Goal: Information Seeking & Learning: Check status

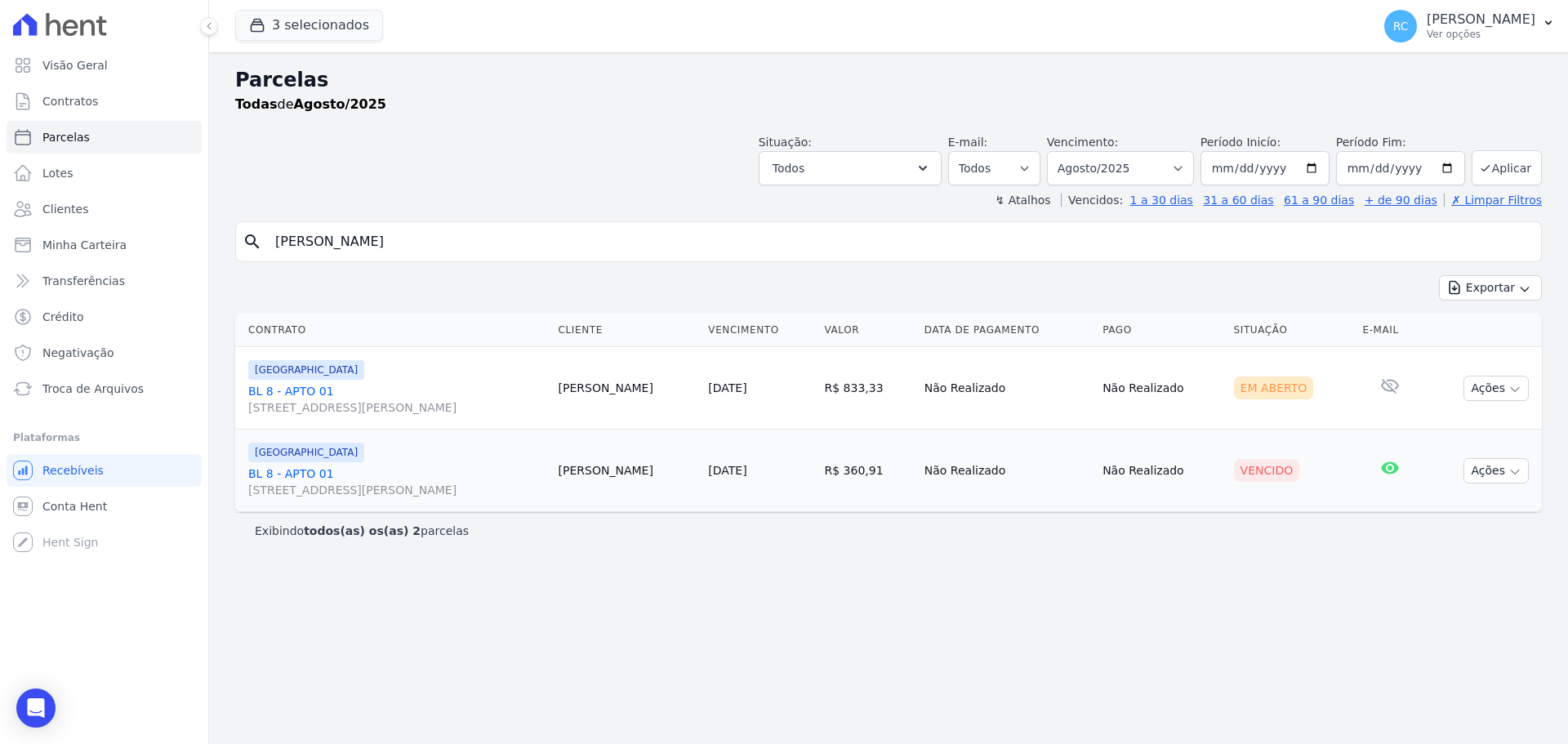
select select
click at [17, 711] on body "Visão Geral Contratos Parcelas Lotes Clientes Minha Carteira Transferências Cré…" at bounding box center [784, 372] width 1568 height 744
click at [41, 709] on icon "Open Intercom Messenger" at bounding box center [35, 708] width 19 height 22
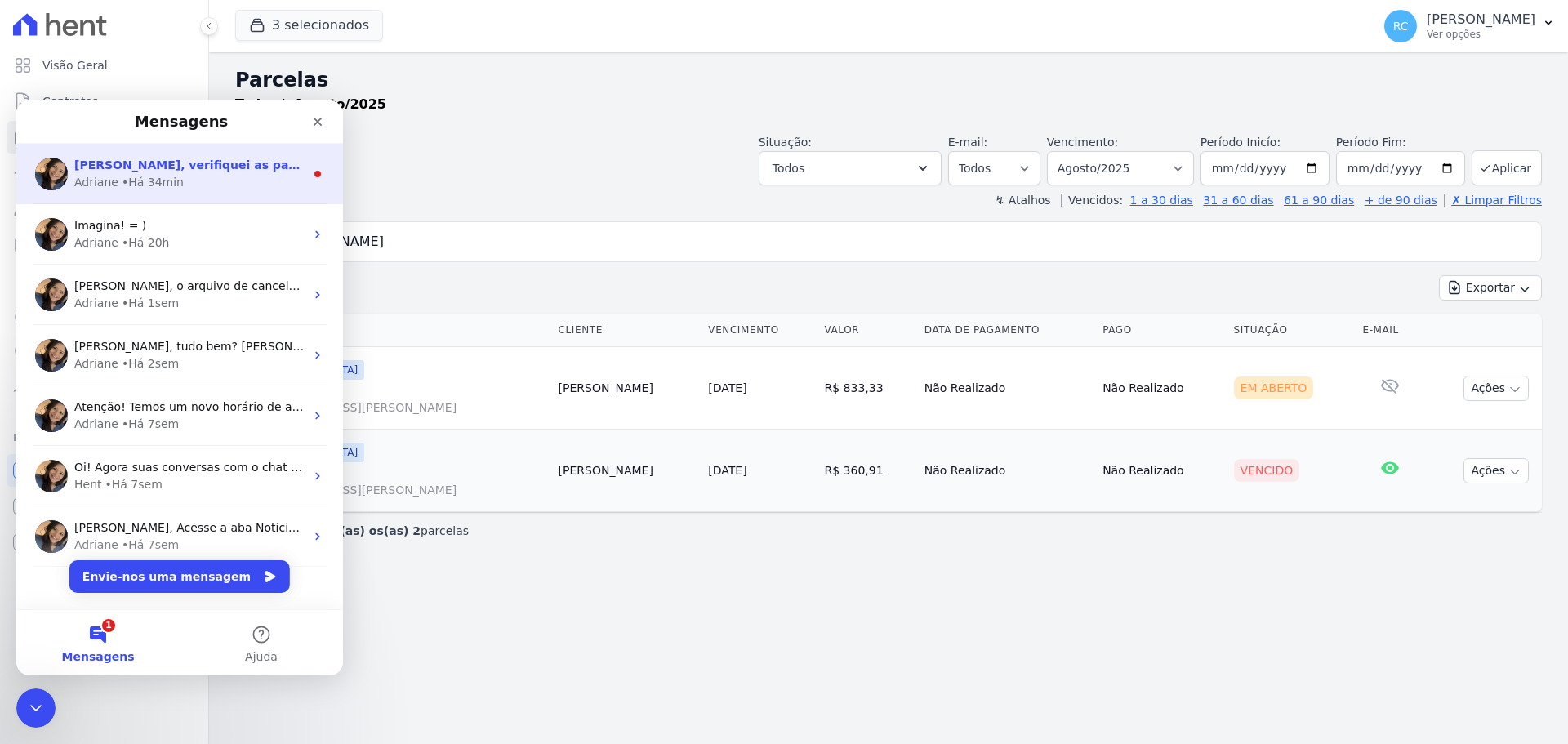
click at [239, 178] on div "Adriane • Há 34min" at bounding box center [189, 182] width 230 height 17
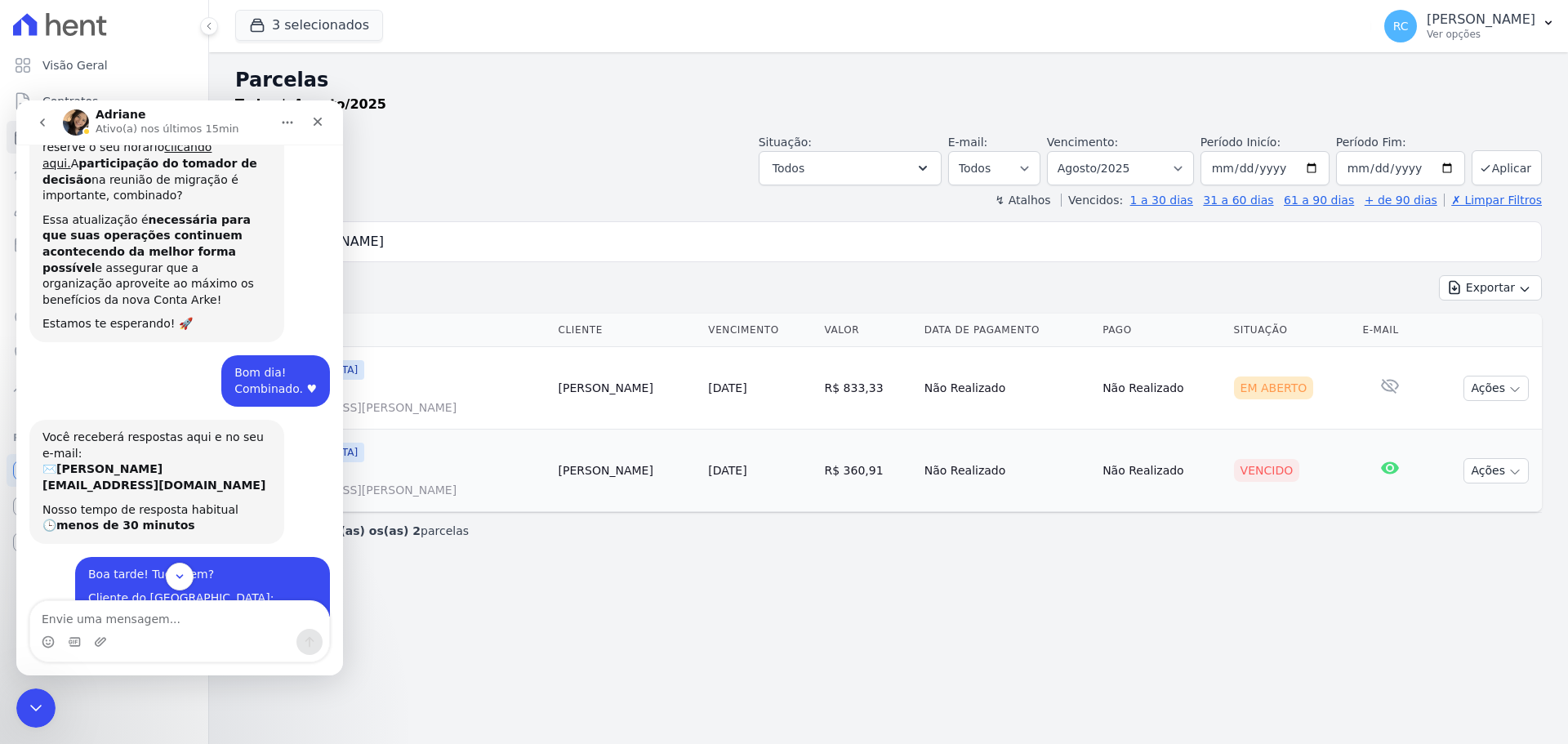
scroll to position [1055, 0]
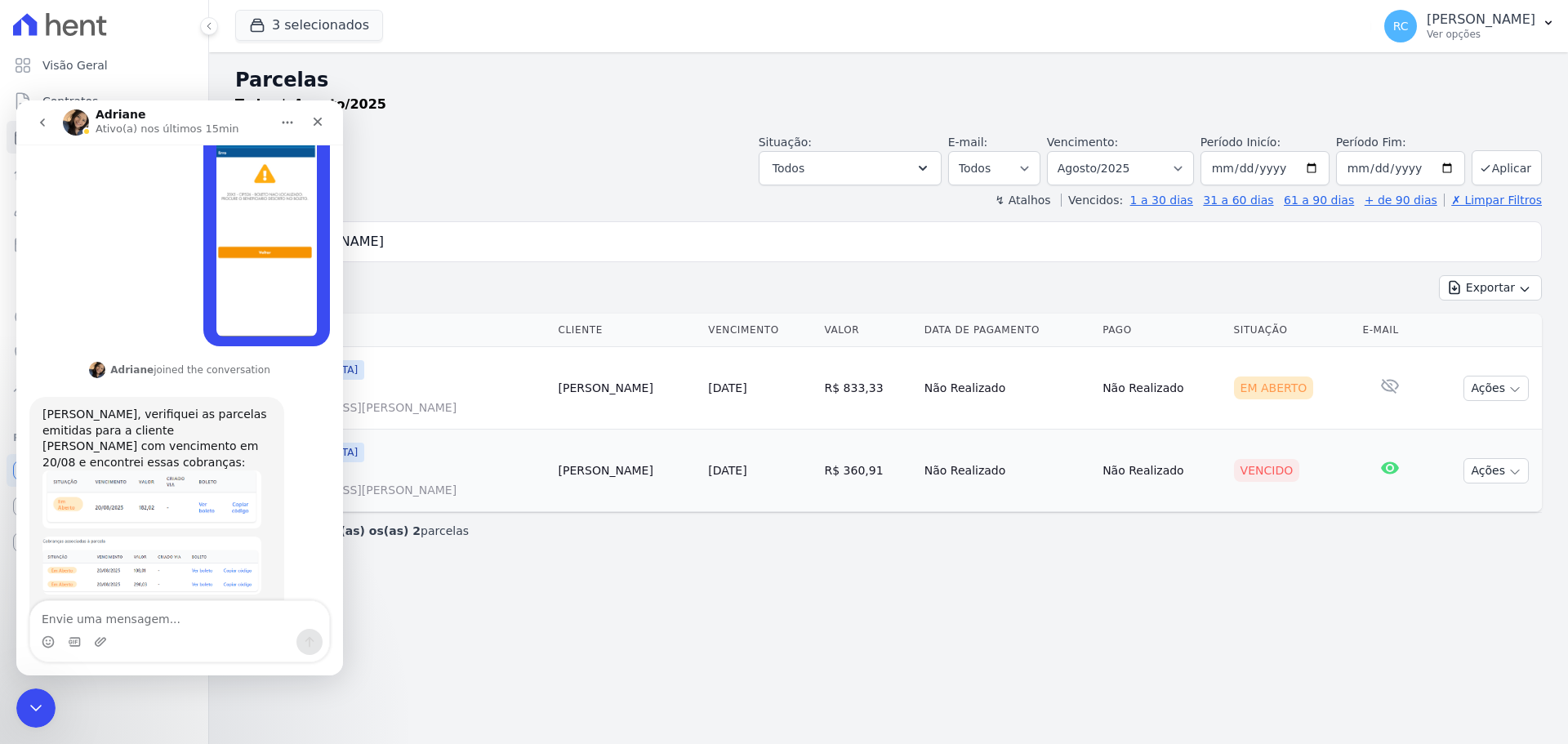
click at [167, 537] on img "Adriane diz…" at bounding box center [151, 565] width 219 height 58
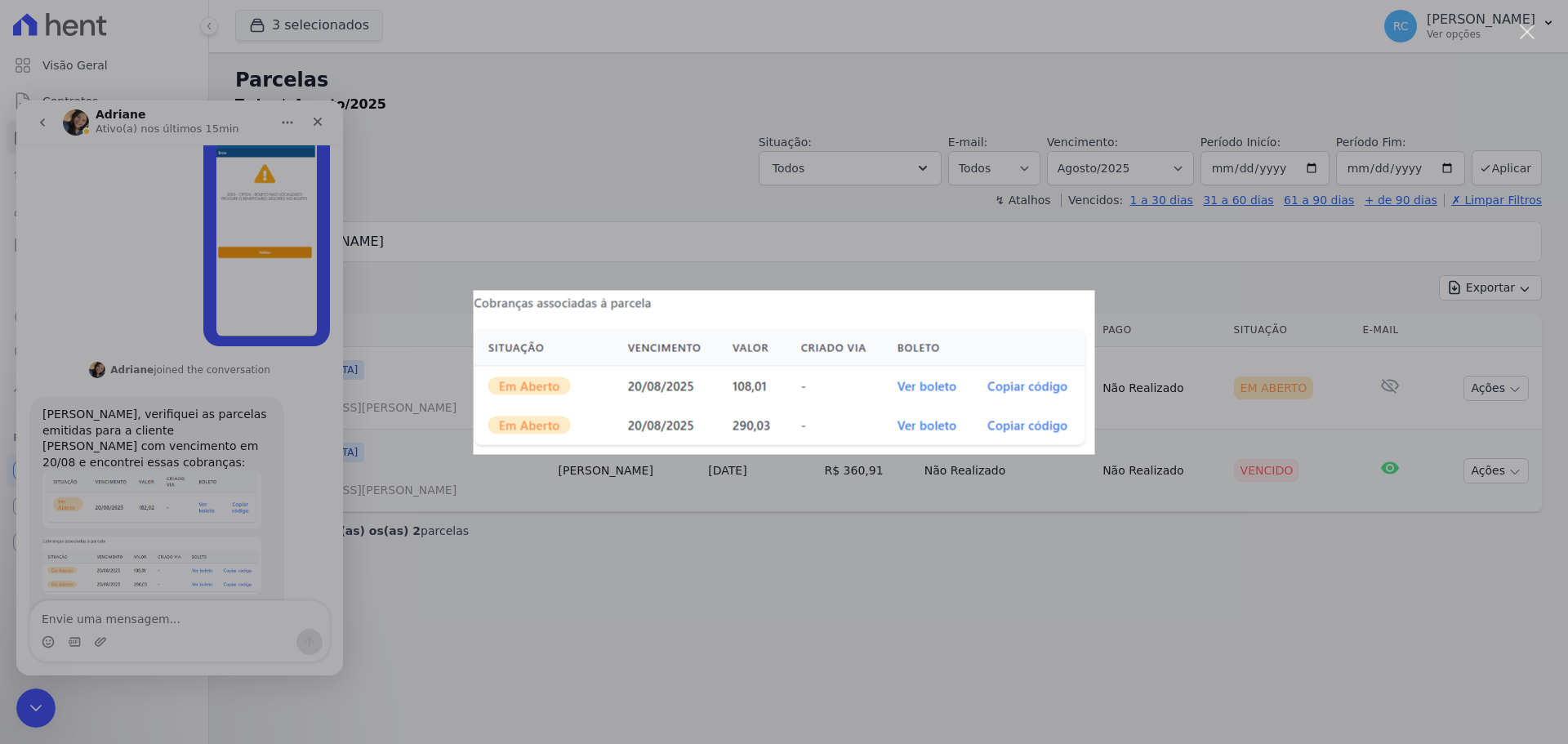
click at [190, 403] on div "Messenger da Intercom" at bounding box center [784, 372] width 1568 height 744
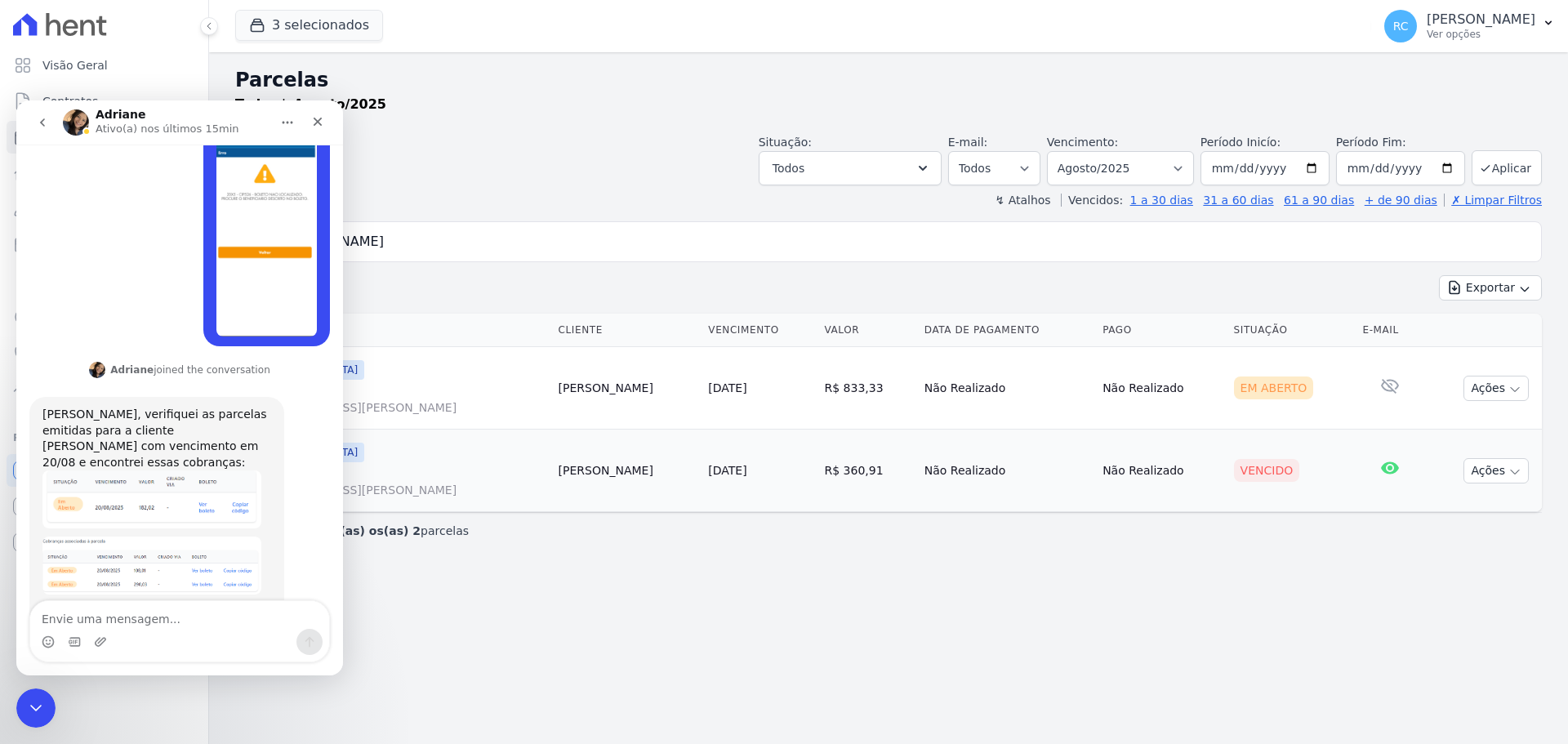
click at [186, 470] on img "Adriane diz…" at bounding box center [151, 499] width 219 height 58
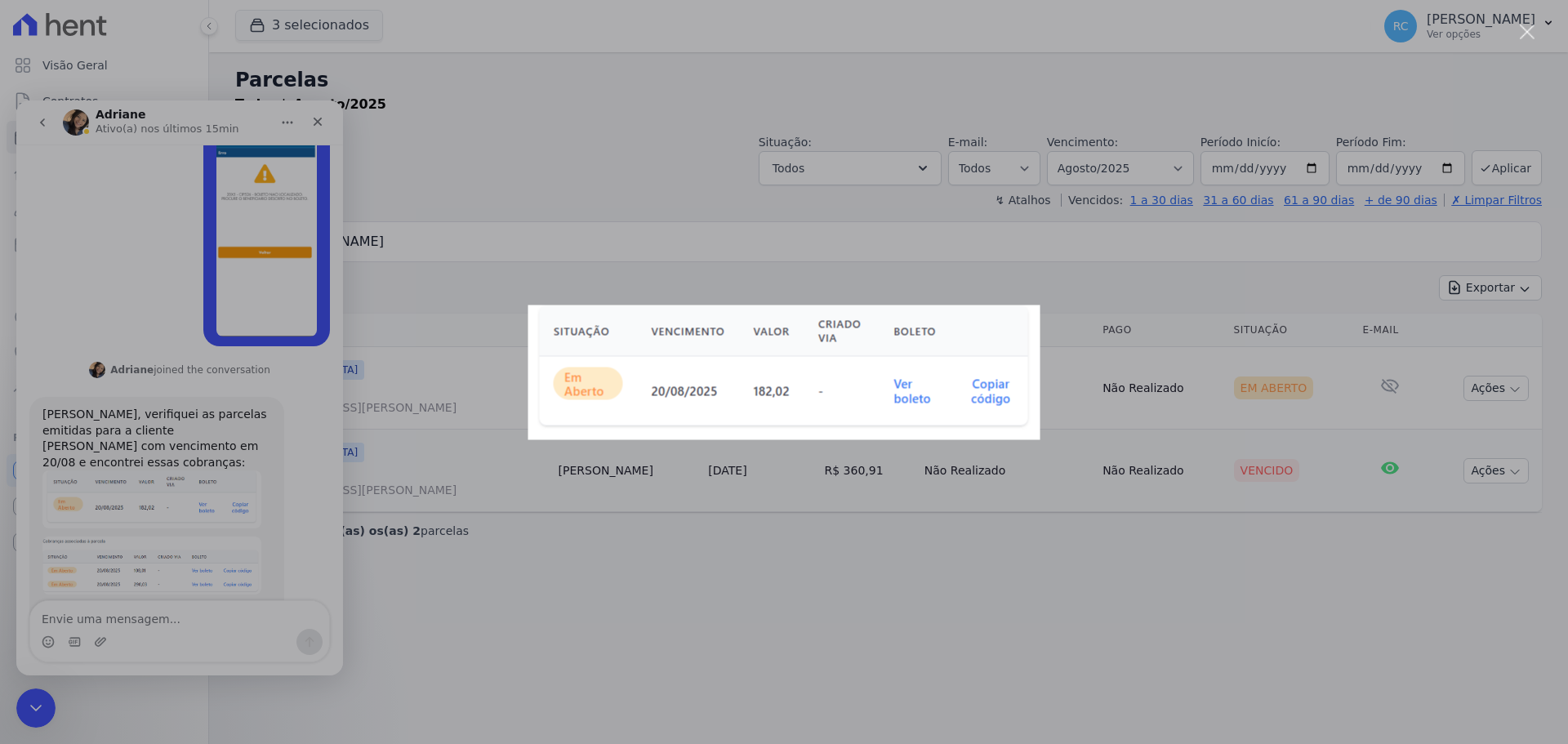
click at [304, 432] on div "Messenger da Intercom" at bounding box center [784, 372] width 1568 height 744
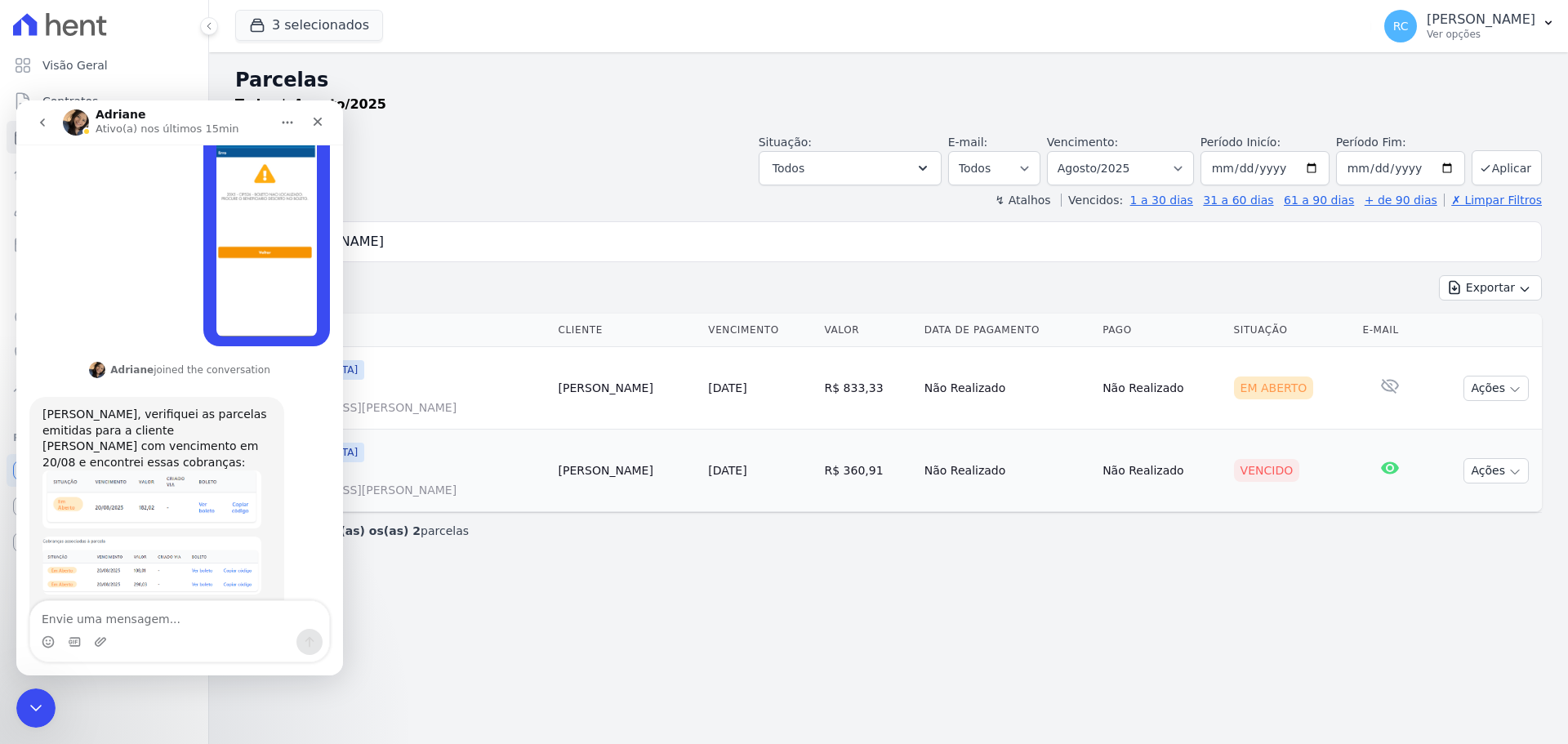
click at [193, 629] on div "Messenger da Intercom" at bounding box center [180, 642] width 299 height 26
click at [196, 623] on textarea "Envie uma mensagem..." at bounding box center [180, 615] width 299 height 28
click at [241, 537] on img "Adriane diz…" at bounding box center [151, 565] width 219 height 58
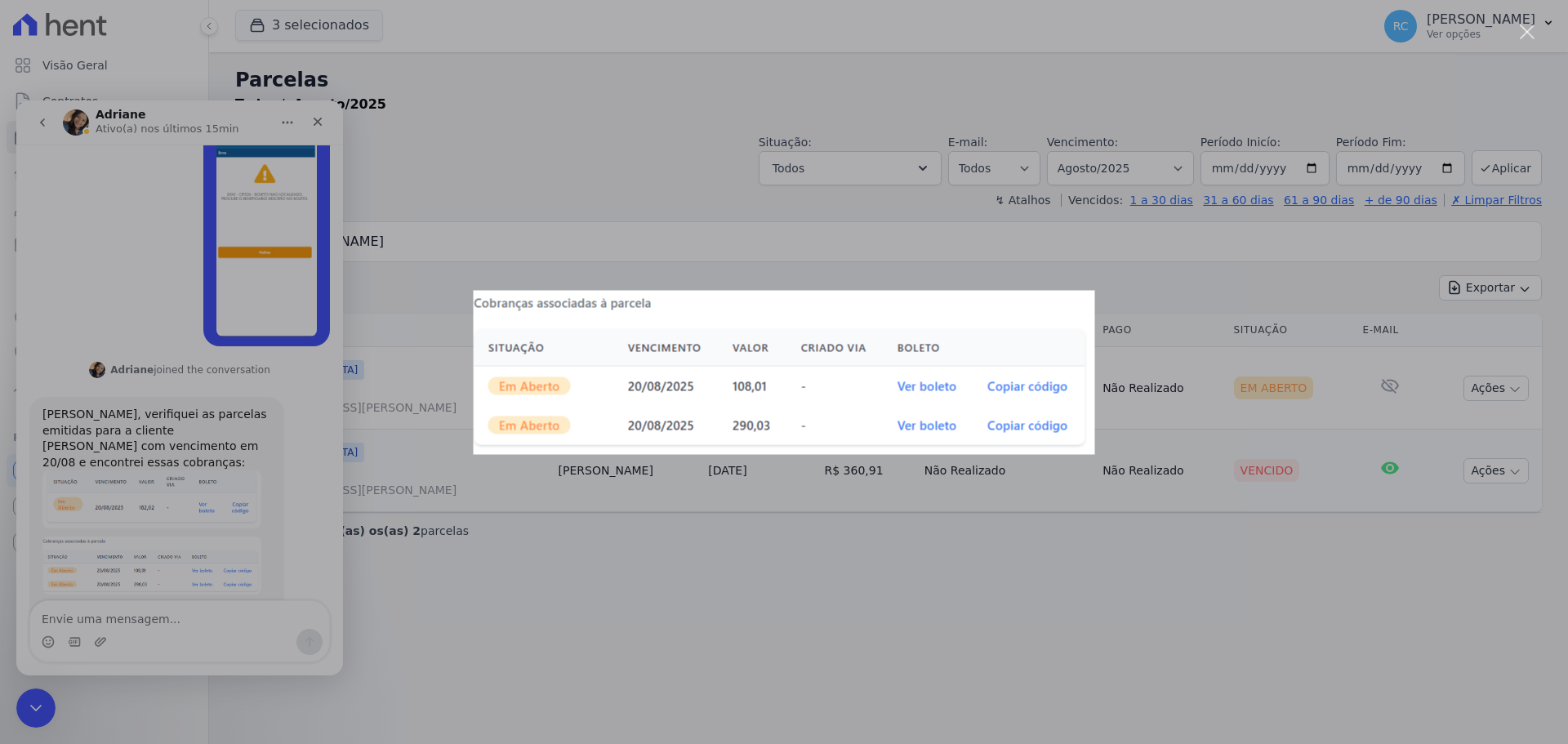
click at [254, 486] on div "Messenger da Intercom" at bounding box center [784, 372] width 1568 height 744
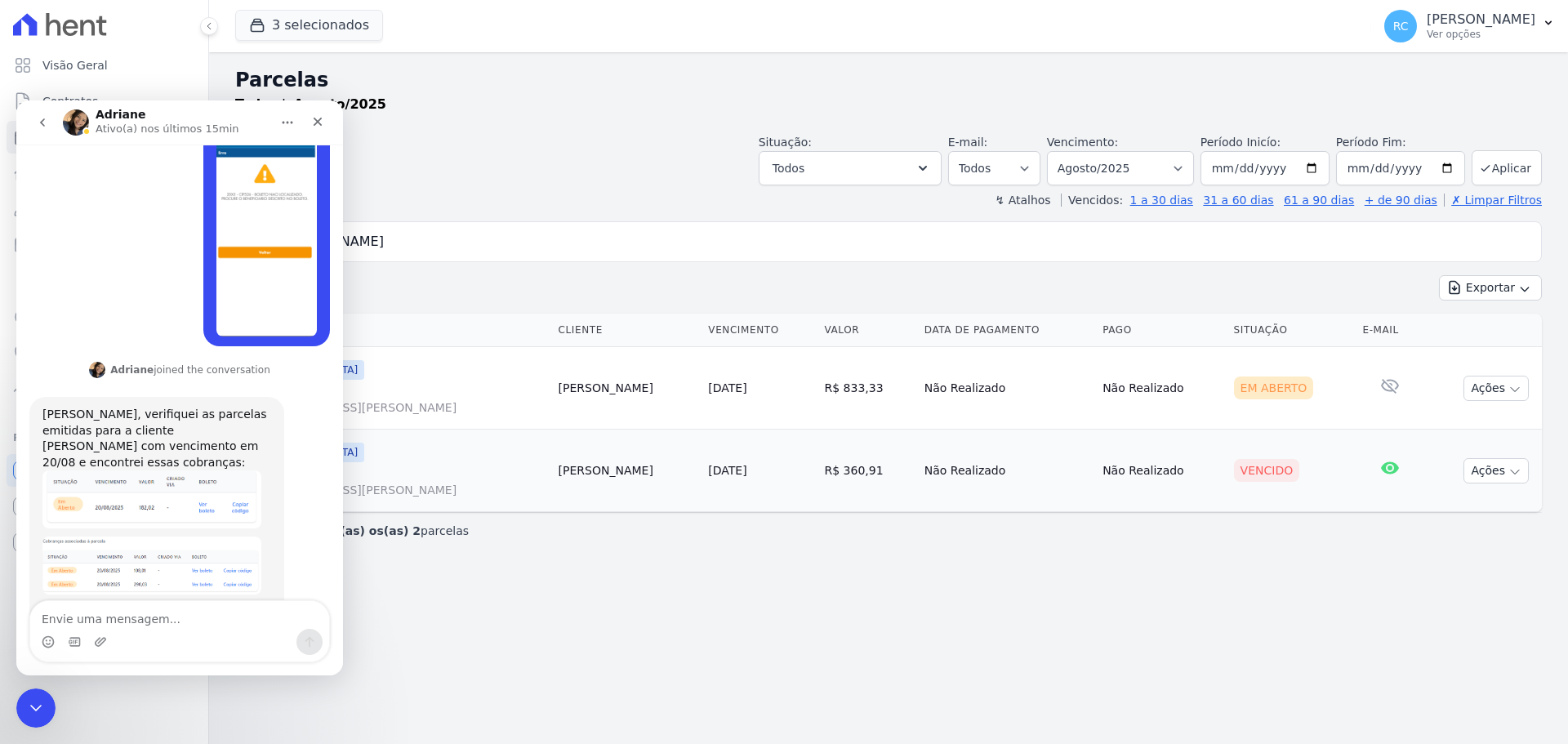
click at [206, 470] on img "Adriane diz…" at bounding box center [151, 499] width 219 height 58
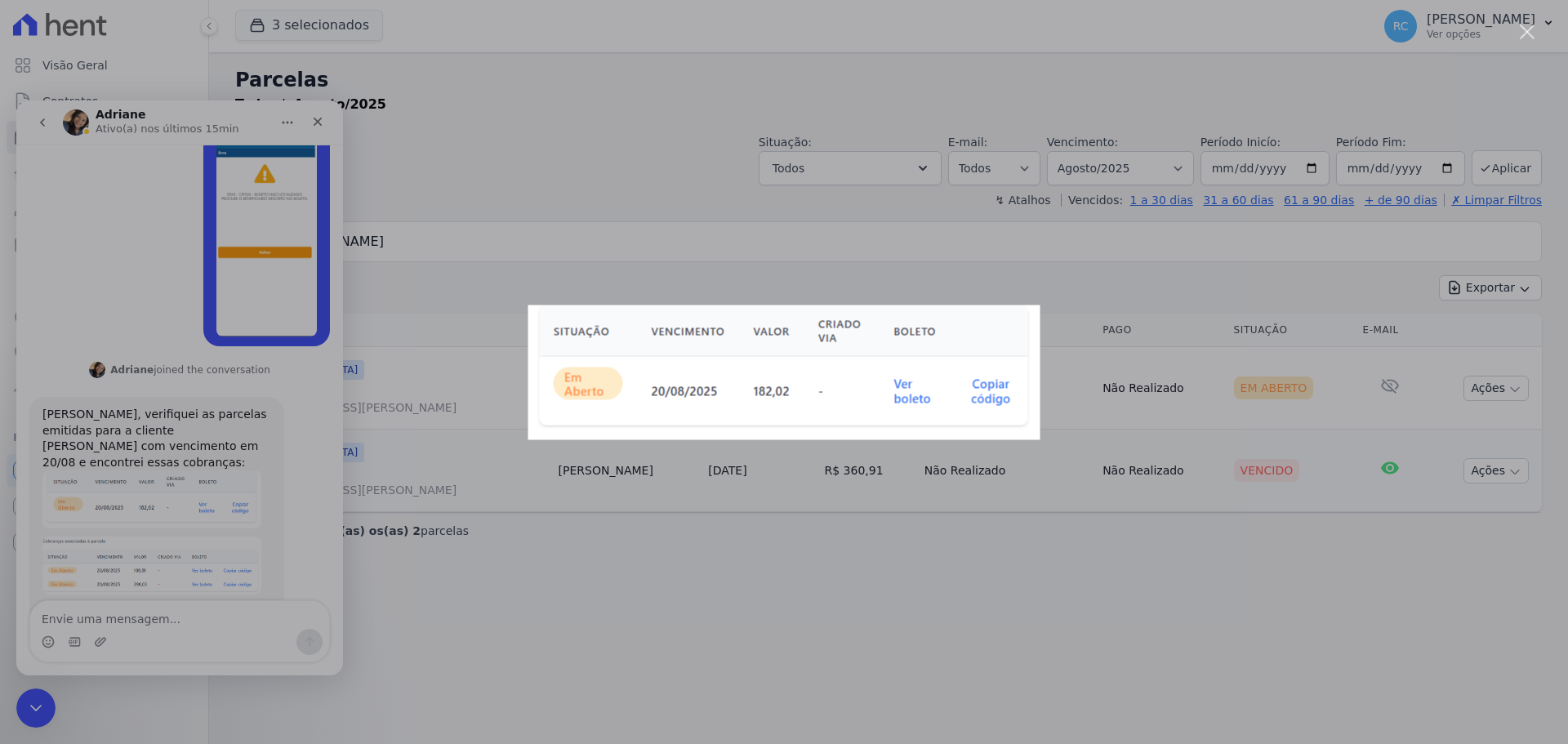
click at [267, 447] on div "Messenger da Intercom" at bounding box center [784, 372] width 1568 height 744
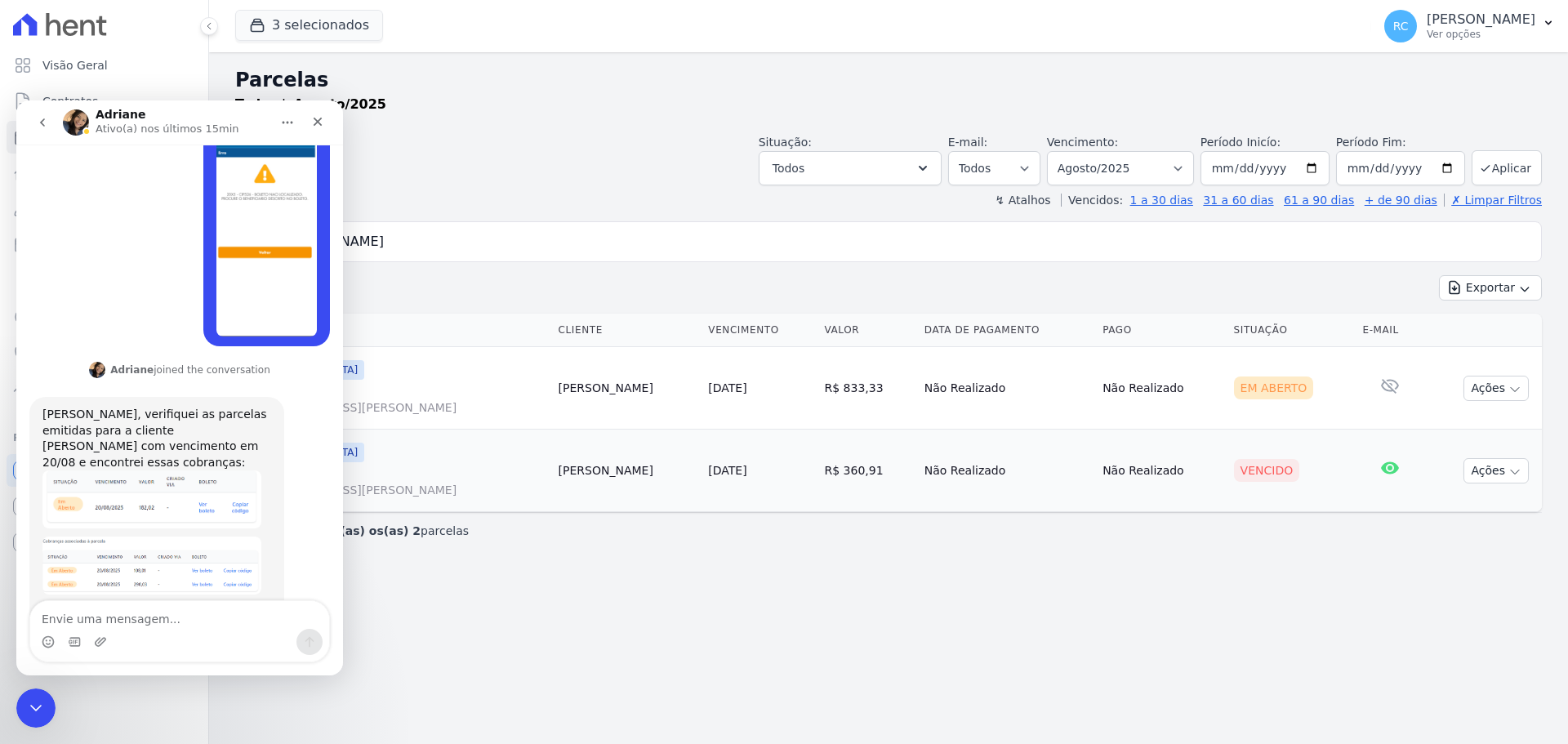
click at [228, 537] on img "Adriane diz…" at bounding box center [151, 565] width 219 height 58
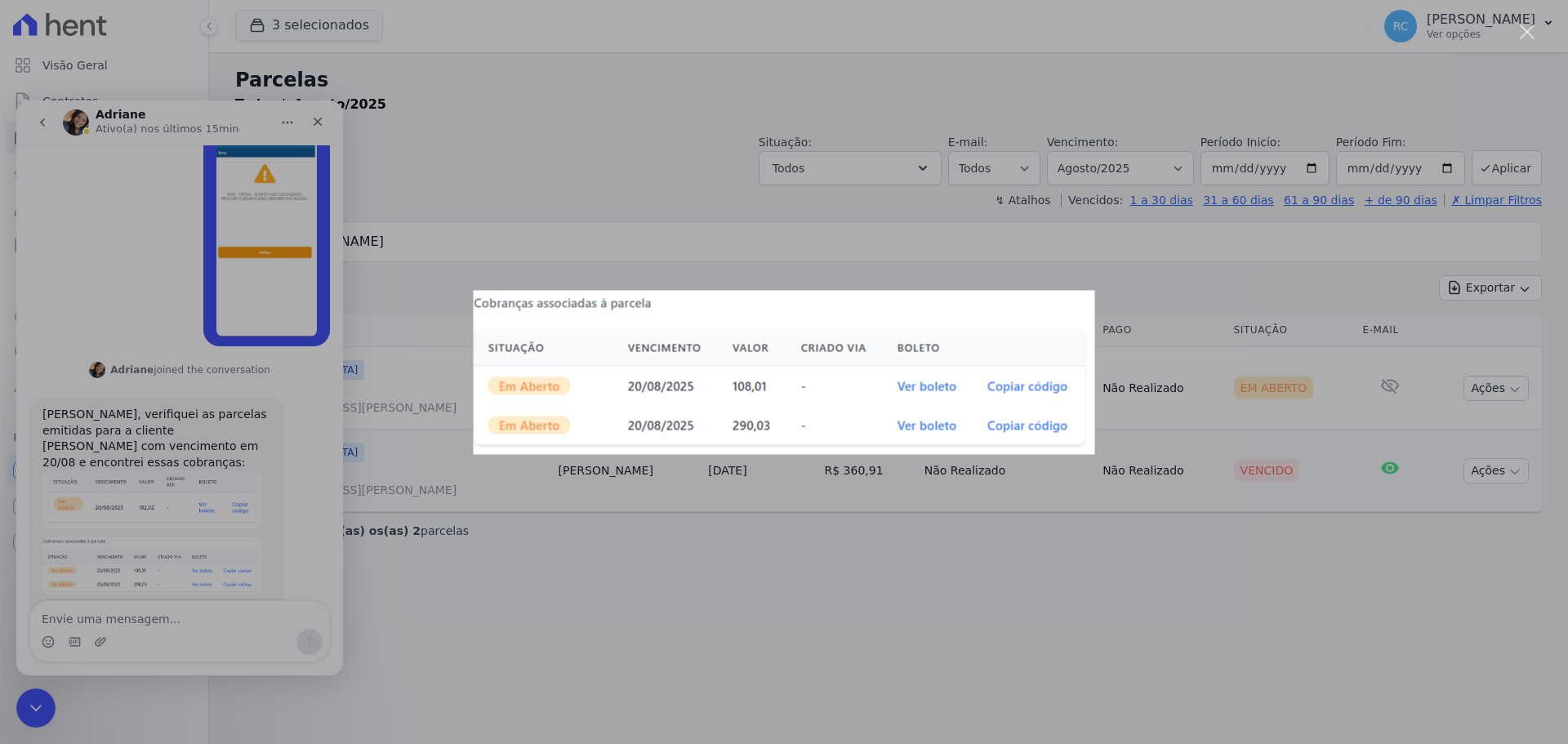
click at [244, 407] on div "Messenger da Intercom" at bounding box center [784, 372] width 1568 height 744
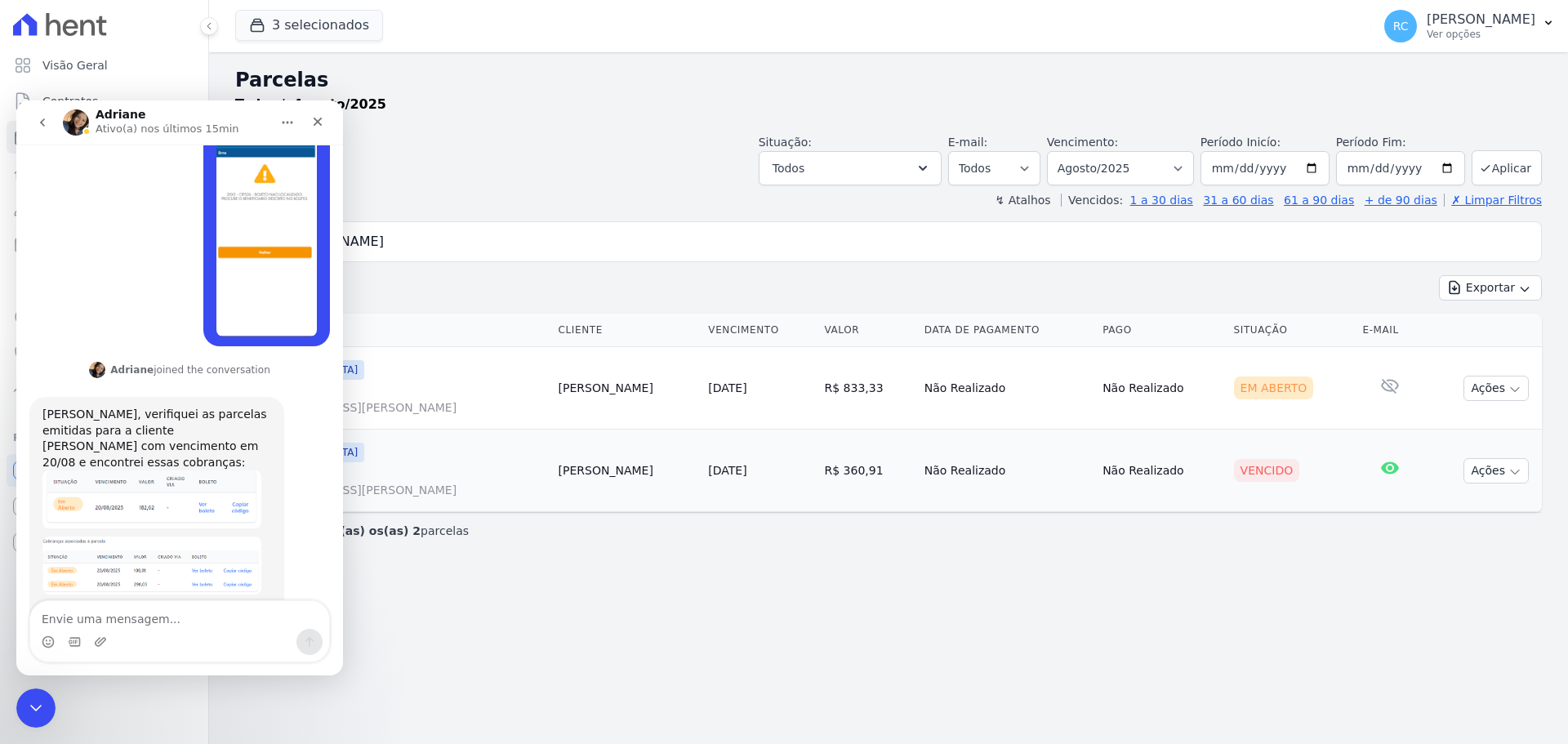
click at [232, 470] on img "Adriane diz…" at bounding box center [151, 499] width 219 height 58
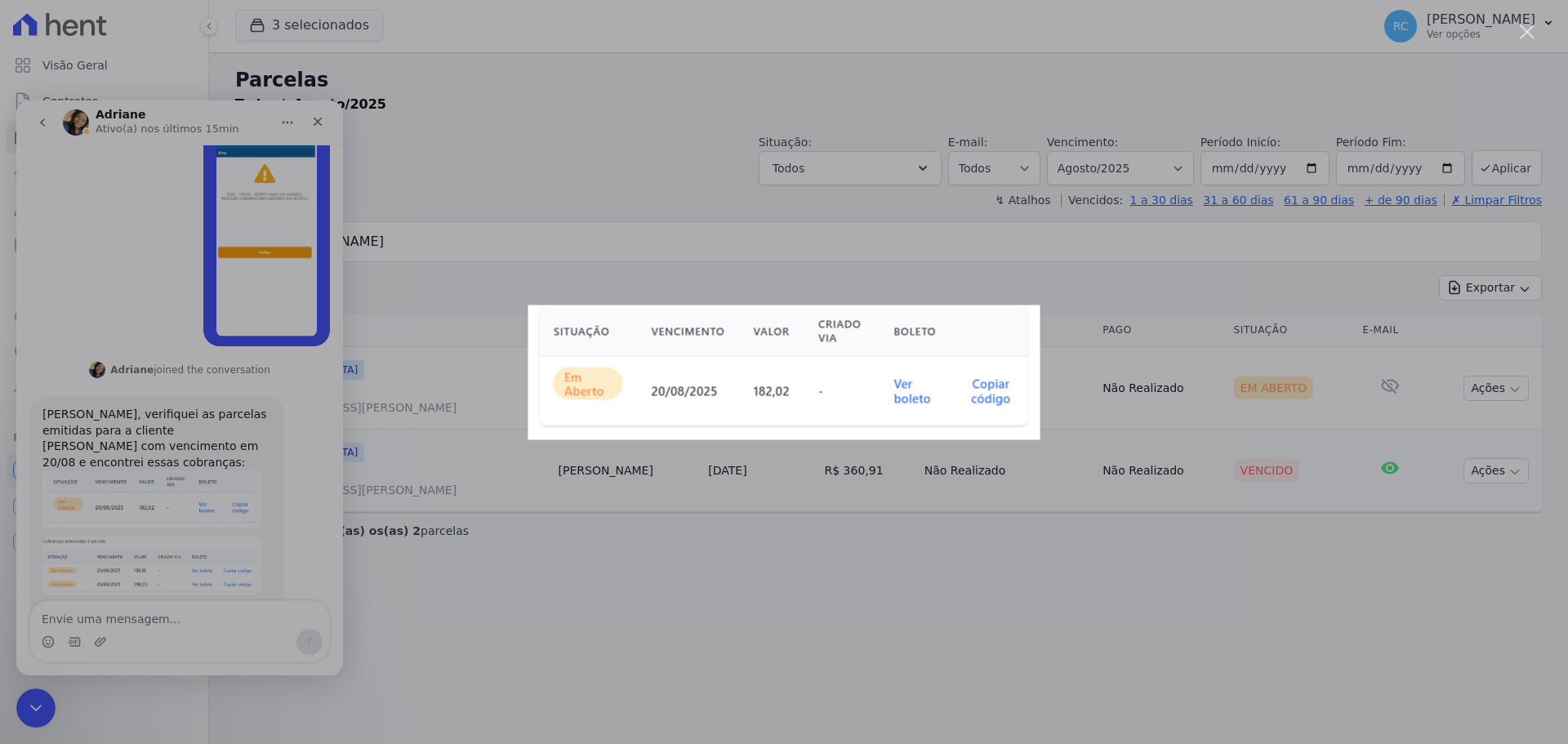
click at [299, 464] on div "Messenger da Intercom" at bounding box center [784, 372] width 1568 height 744
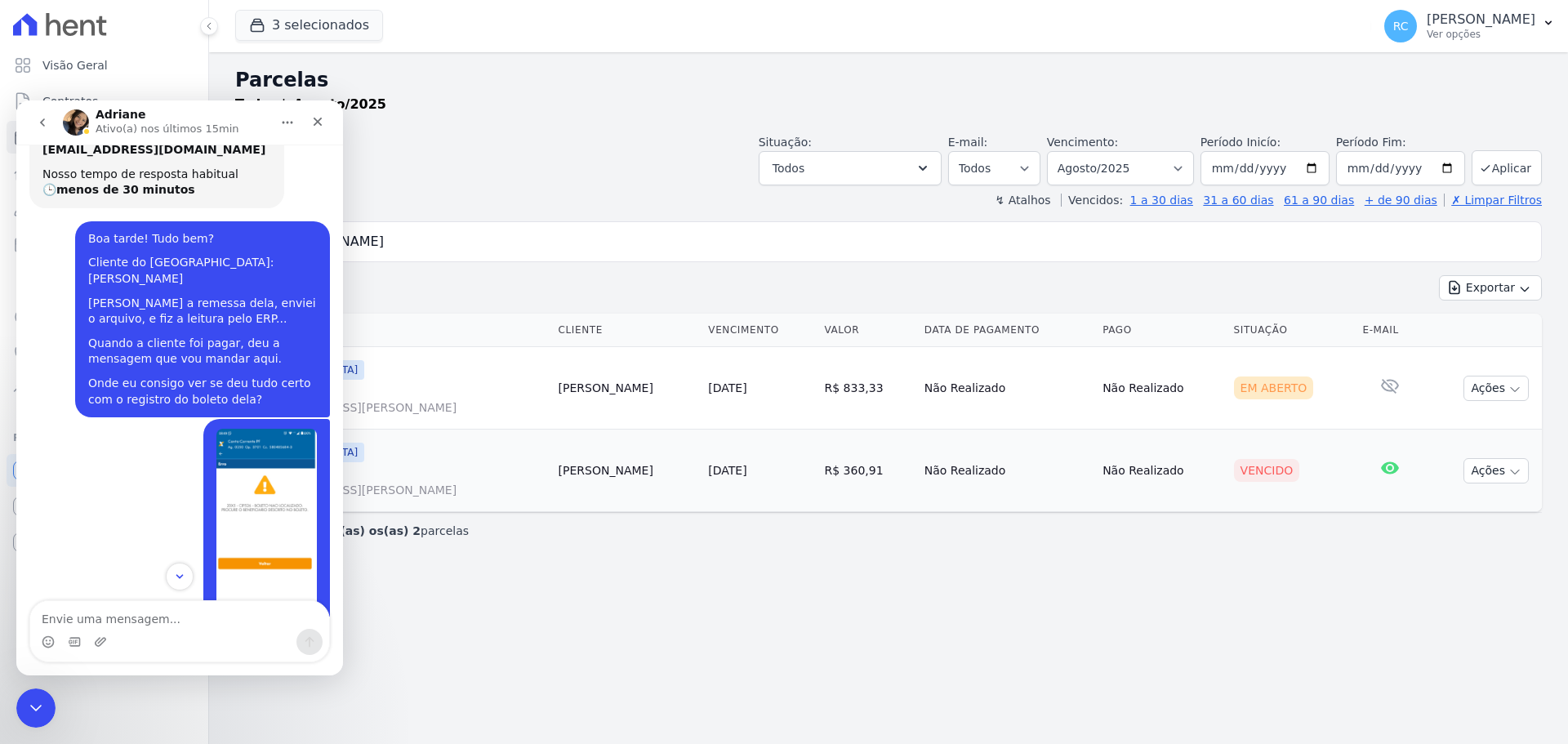
scroll to position [647, 0]
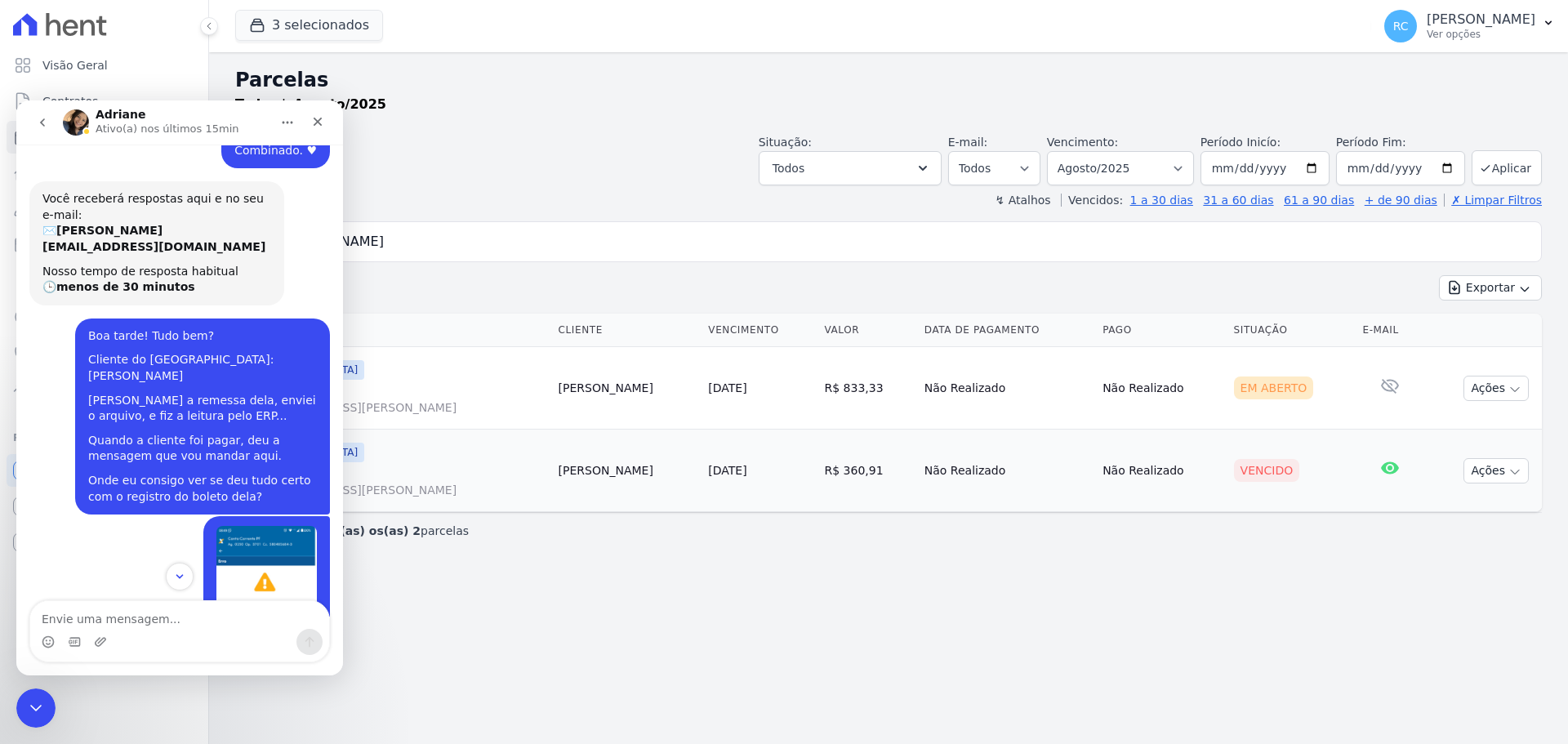
drag, startPoint x: 202, startPoint y: 317, endPoint x: 244, endPoint y: 299, distance: 45.7
click at [244, 352] on div "Cliente do Parque dos Passaros: BIANCA ARAUJO LOPES" at bounding box center [203, 367] width 229 height 32
copy div "BIANCA ARAUJO LOPES"
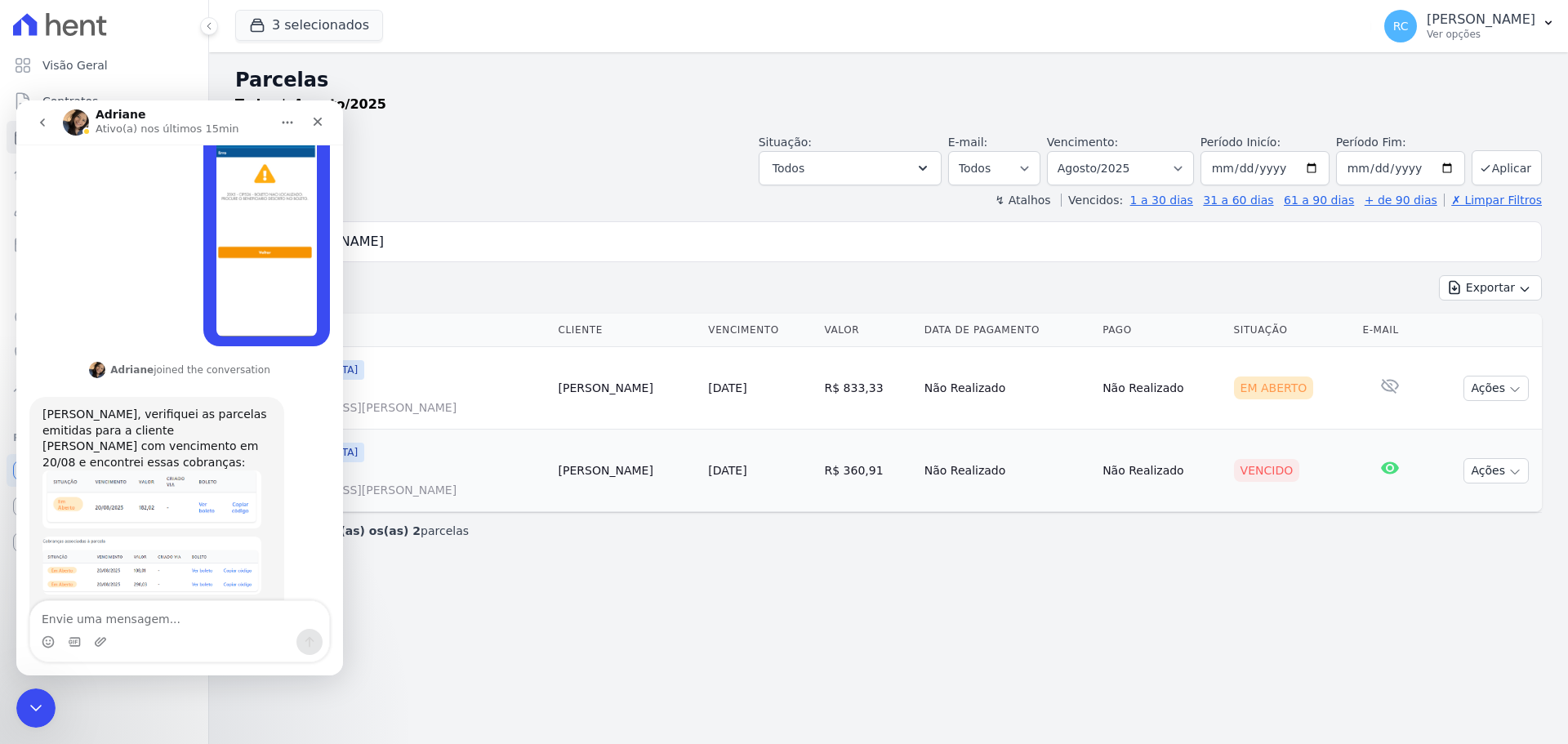
click at [208, 537] on img "Adriane diz…" at bounding box center [151, 565] width 219 height 58
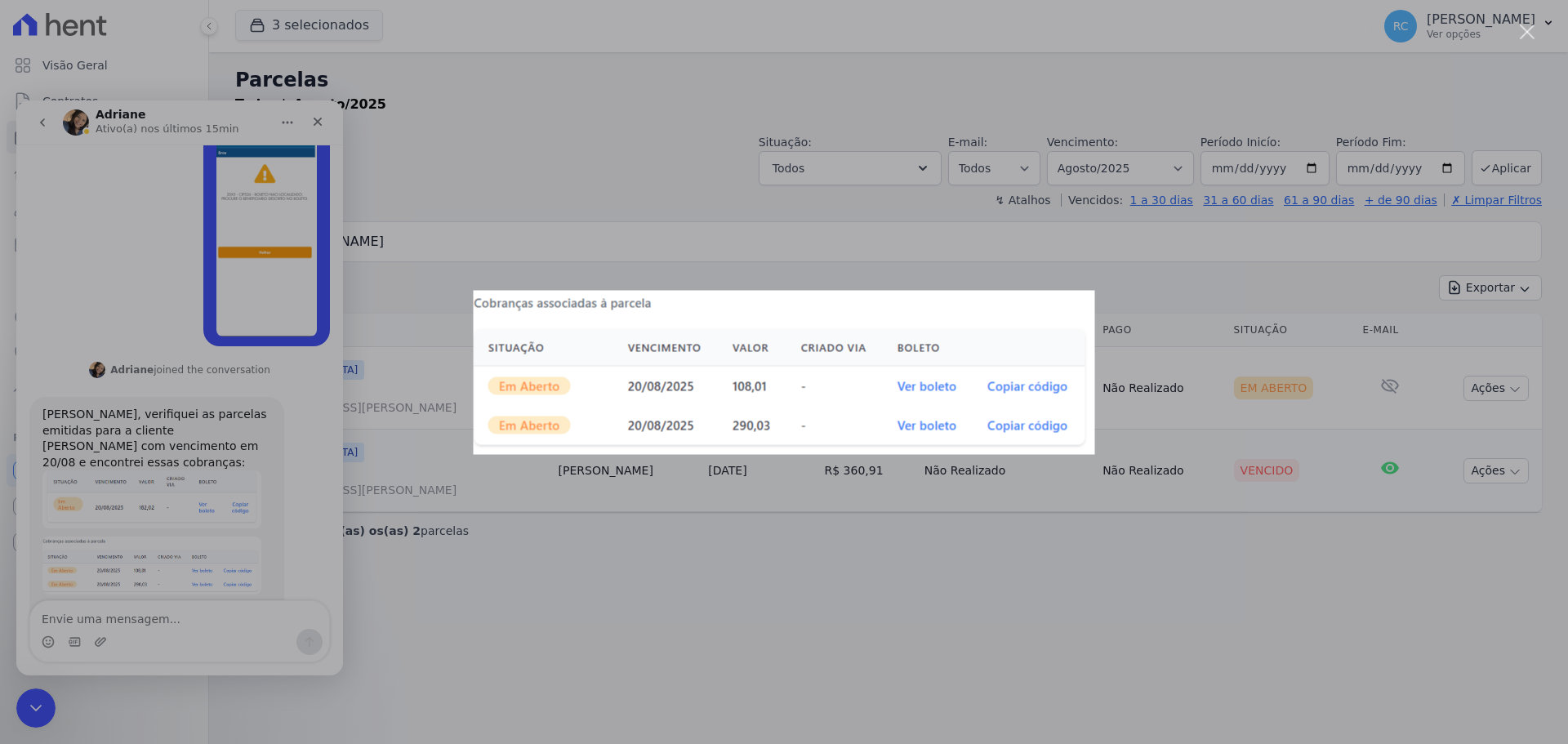
click at [244, 564] on div "Messenger da Intercom" at bounding box center [784, 372] width 1568 height 744
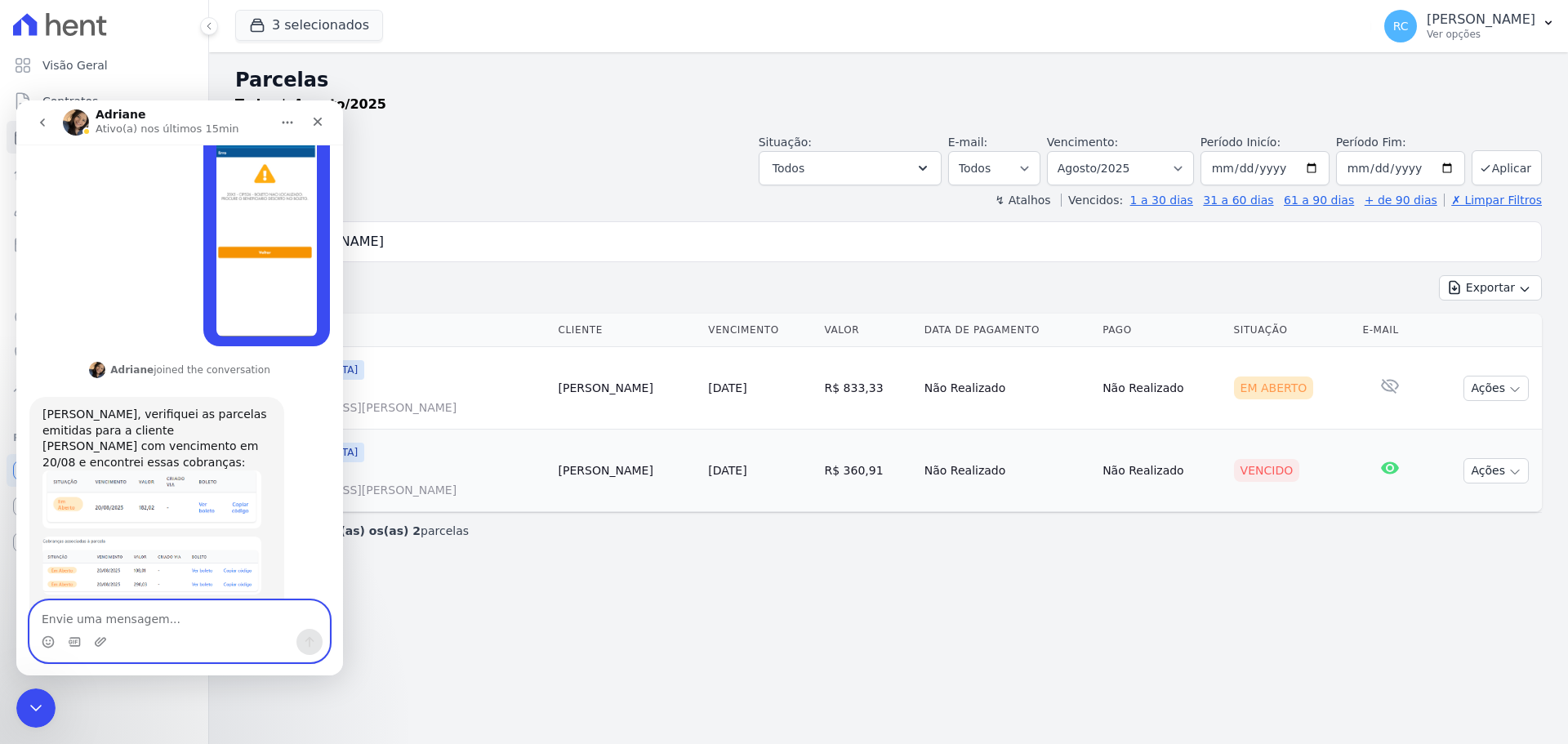
click at [183, 618] on textarea "Envie uma mensagem..." at bounding box center [180, 615] width 299 height 28
drag, startPoint x: 136, startPoint y: 618, endPoint x: 72, endPoint y: 610, distance: 64.5
click at [72, 623] on textarea "É de 290,03" at bounding box center [180, 615] width 299 height 28
click at [67, 613] on textarea "É de 290,03" at bounding box center [180, 615] width 299 height 28
type textarea "É de R$ 290,03."
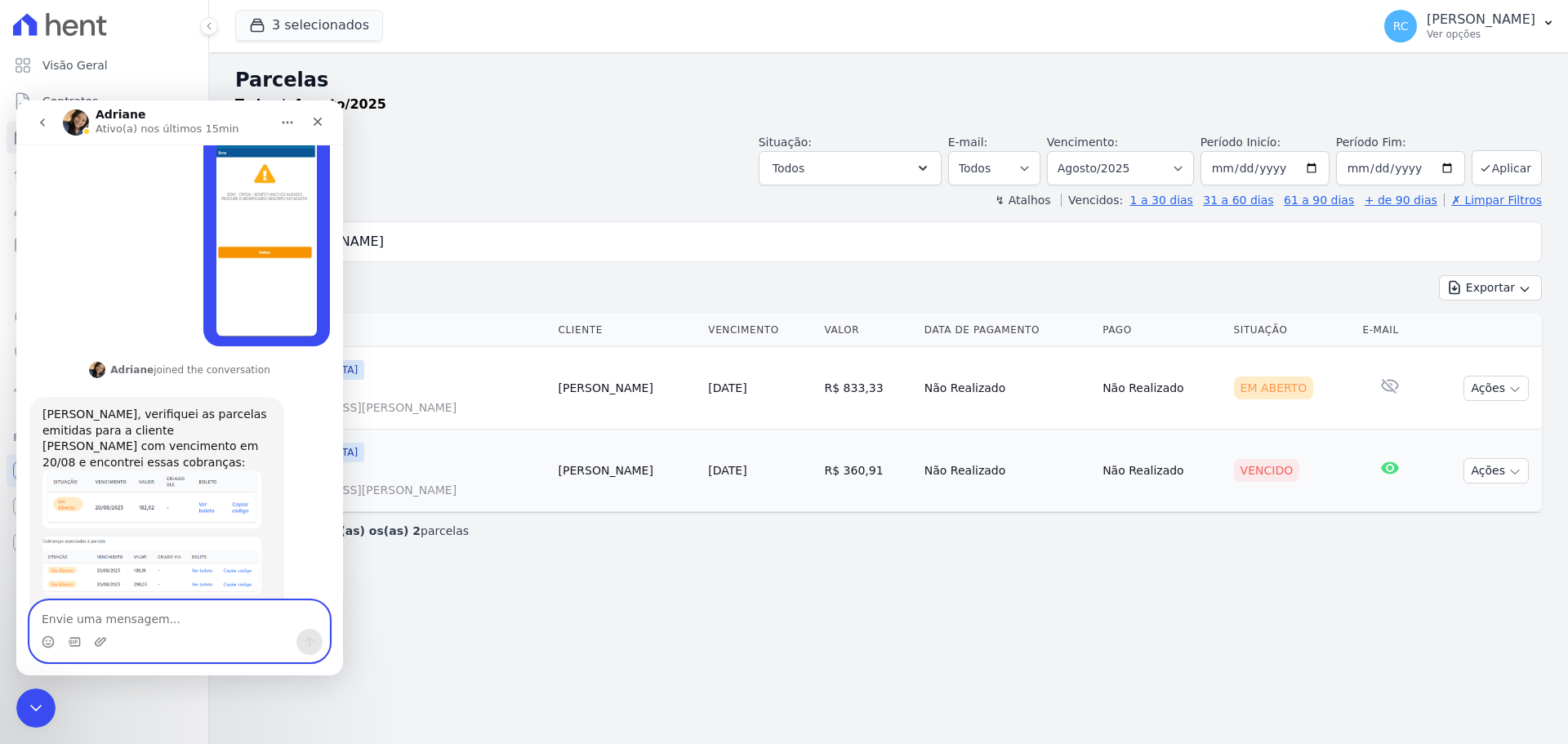
scroll to position [1104, 0]
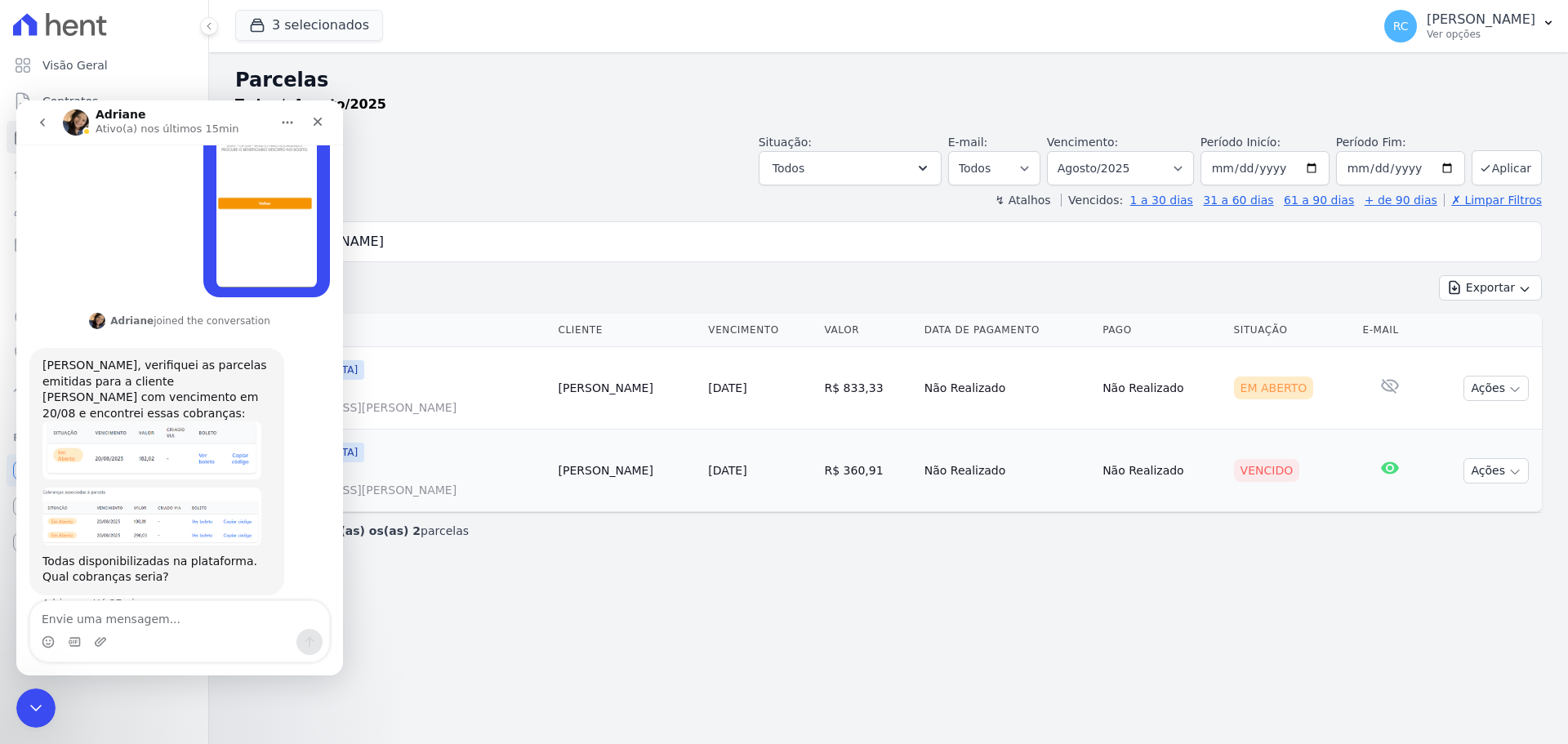
click at [43, 733] on div "Visão Geral Contratos Parcelas Lotes Clientes Minha Carteira Transferências Cré…" at bounding box center [104, 372] width 208 height 744
click at [42, 722] on div "Fechar mensagem da Intercom" at bounding box center [34, 706] width 40 height 40
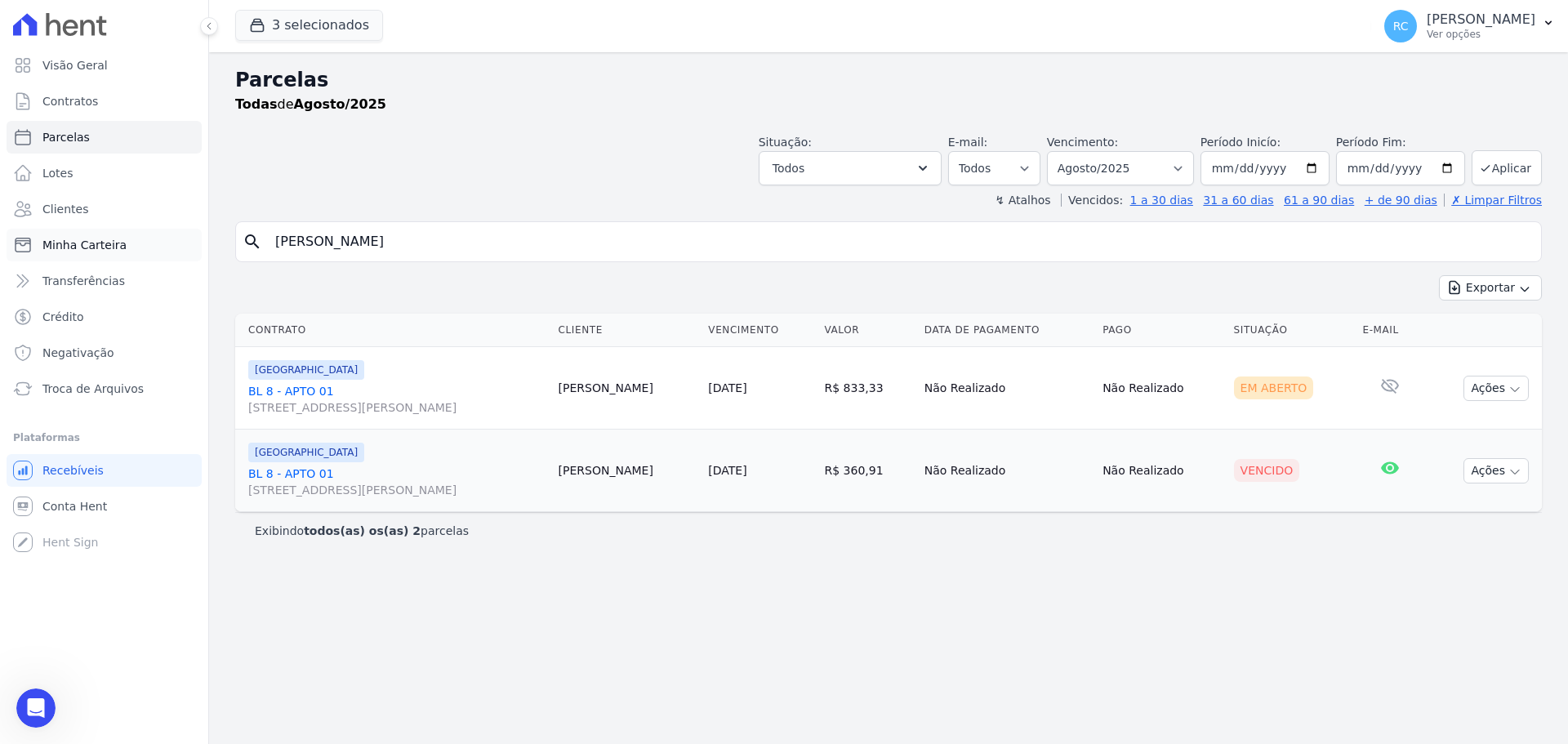
drag, startPoint x: 101, startPoint y: 278, endPoint x: 112, endPoint y: 256, distance: 24.6
click at [62, 270] on div "Visão Geral Contratos Parcelas Lotes Clientes Minha Carteira Transferências Cré…" at bounding box center [784, 372] width 1568 height 744
type input "Ronaldo tavares de almeida"
select select
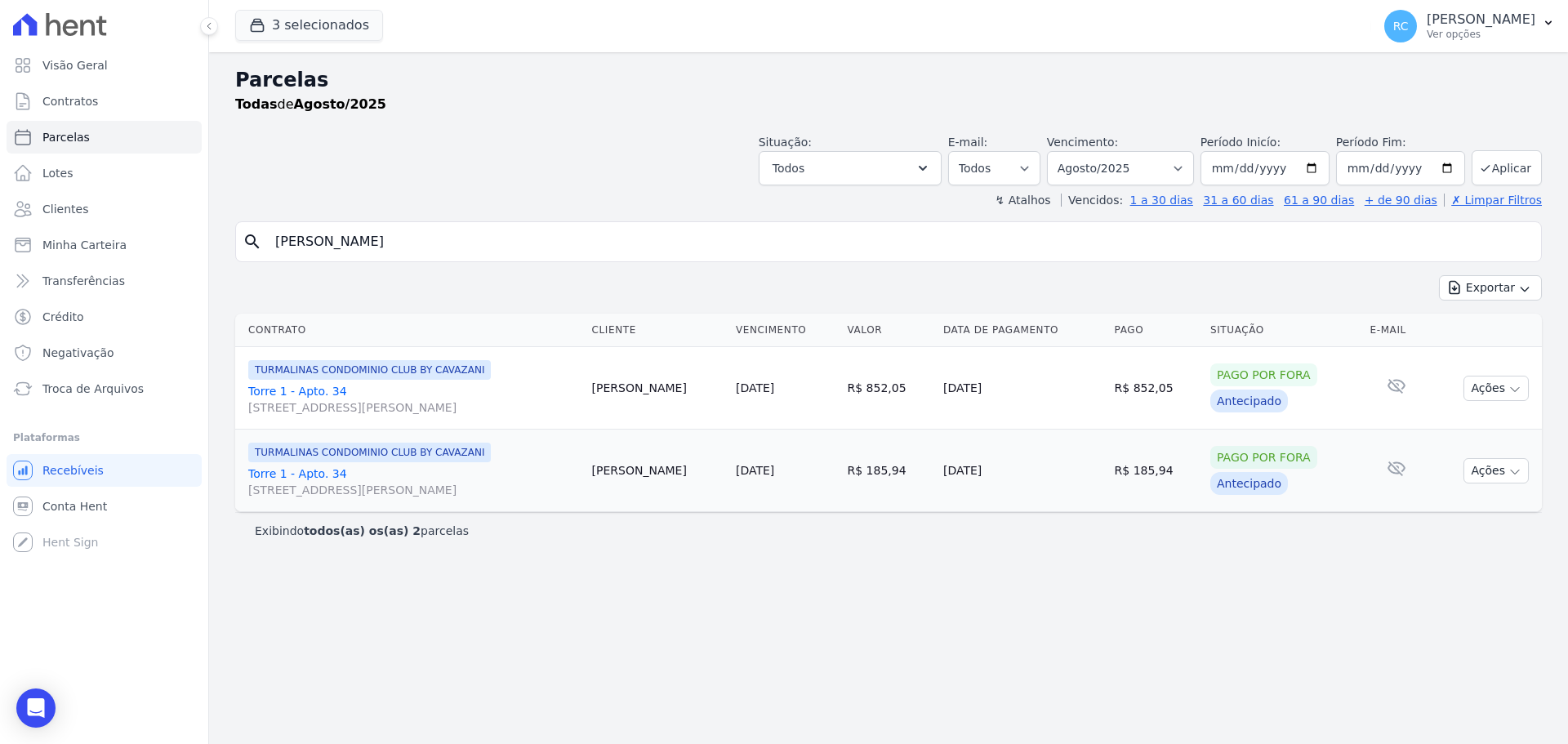
drag, startPoint x: 458, startPoint y: 247, endPoint x: 205, endPoint y: 251, distance: 253.0
click at [205, 251] on div "Visão Geral Contratos Parcelas Lotes Clientes Minha Carteira Transferências Cré…" at bounding box center [784, 372] width 1568 height 744
click at [457, 252] on input "Ronaldo tavares de almeida" at bounding box center [900, 242] width 1269 height 33
drag, startPoint x: 285, startPoint y: 257, endPoint x: 138, endPoint y: 252, distance: 147.1
click at [138, 252] on div "Visão Geral Contratos Parcelas Lotes Clientes Minha Carteira Transferências Cré…" at bounding box center [784, 372] width 1568 height 744
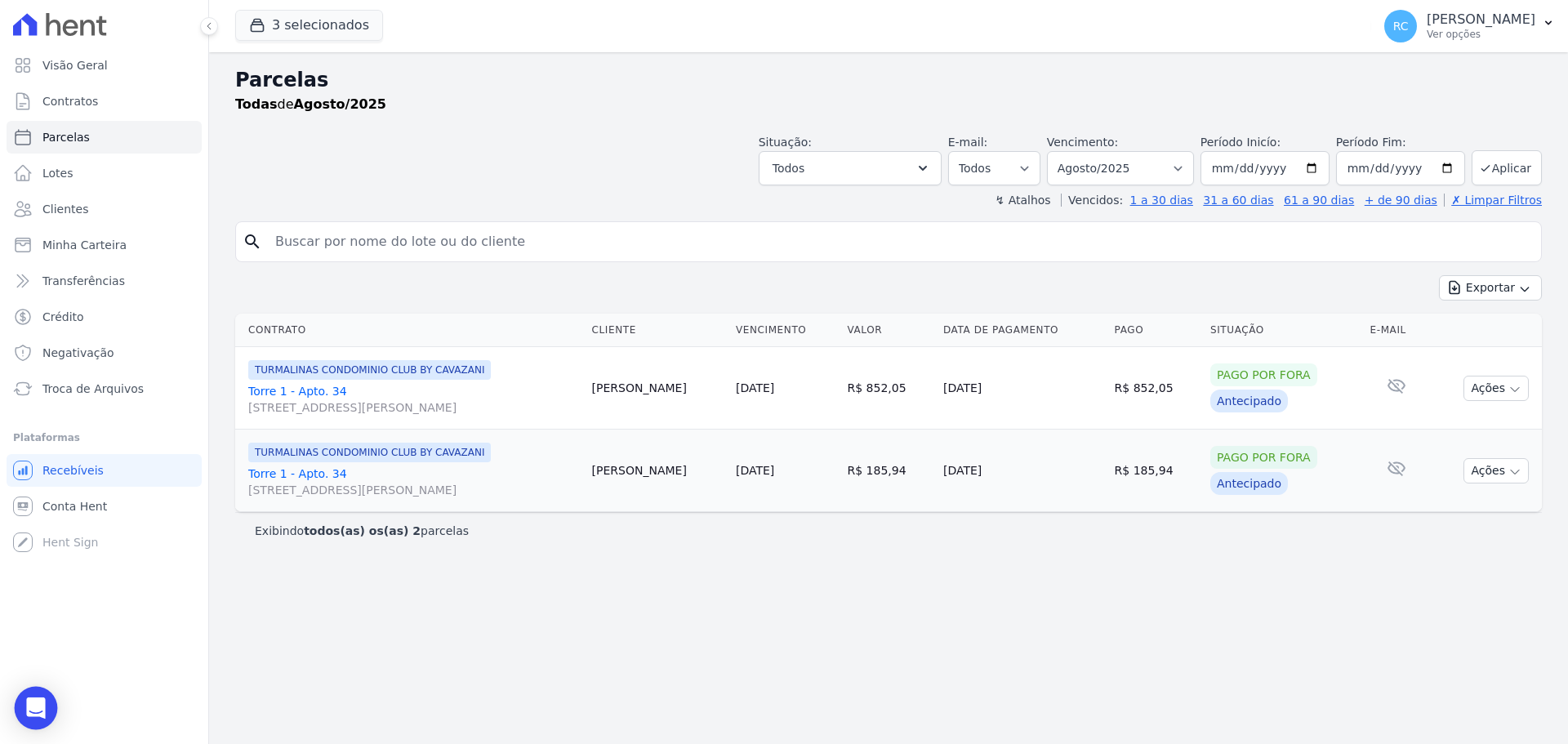
click at [37, 704] on icon "Open Intercom Messenger" at bounding box center [35, 708] width 19 height 22
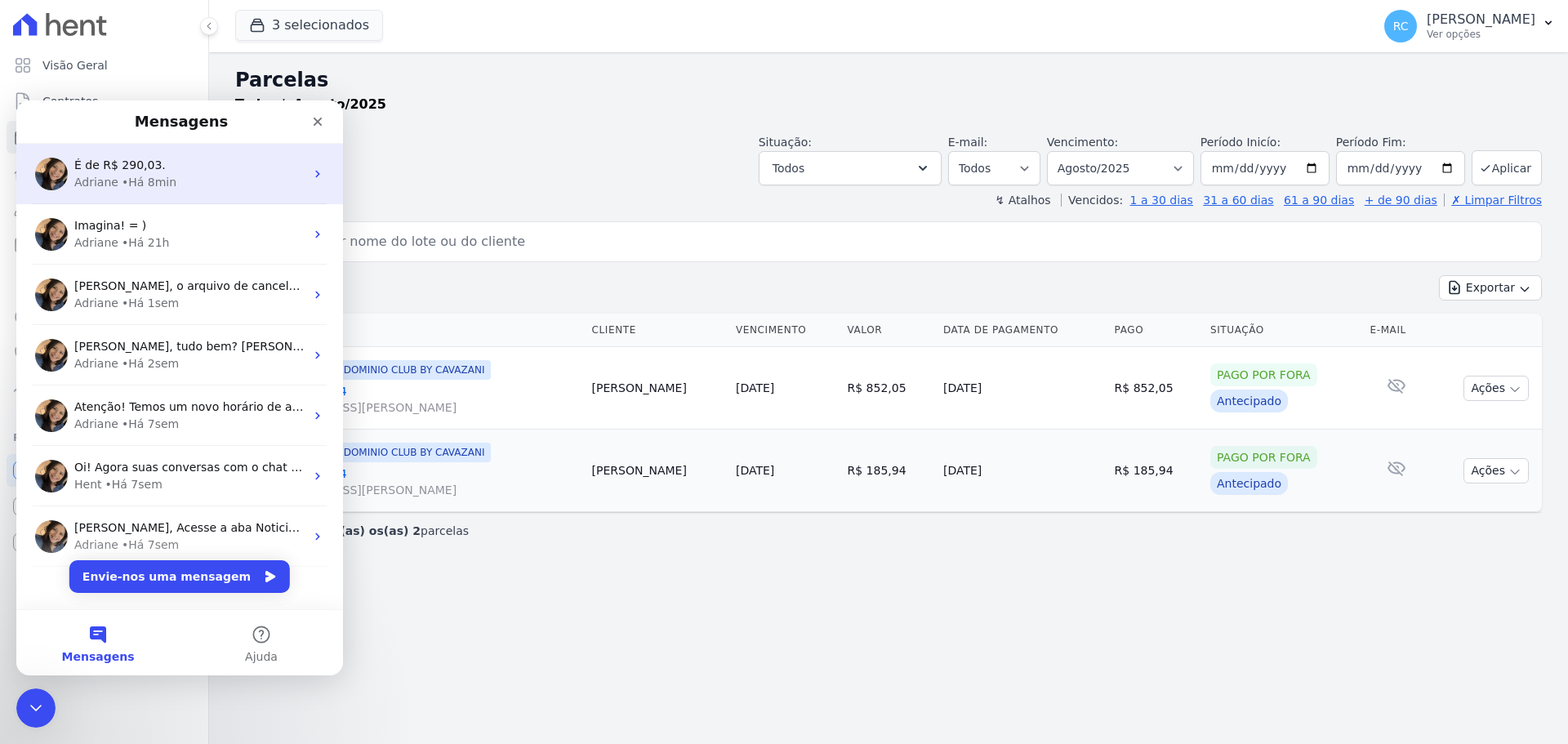
click at [218, 171] on div "É de R$ 290,03." at bounding box center [189, 165] width 230 height 17
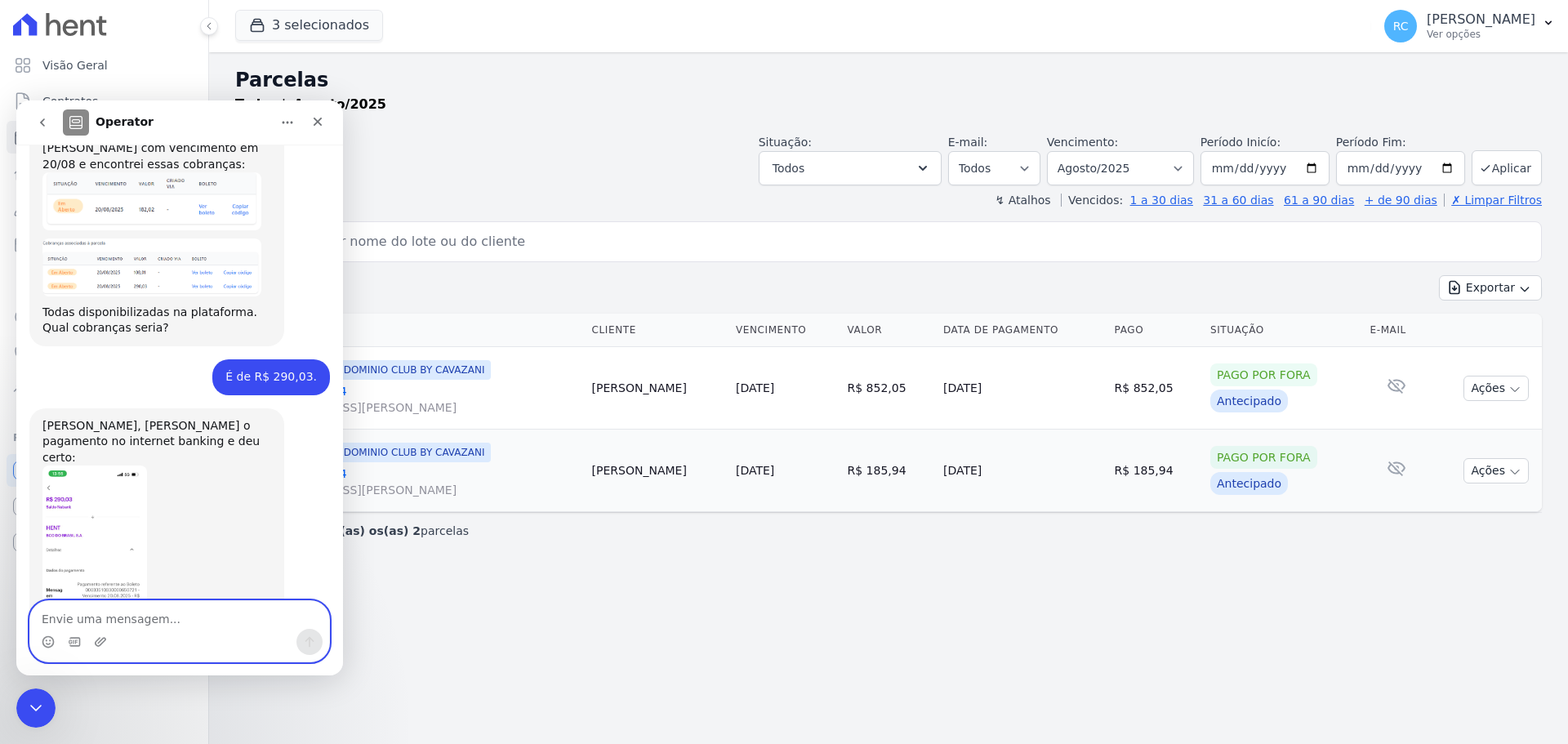
scroll to position [1438, 0]
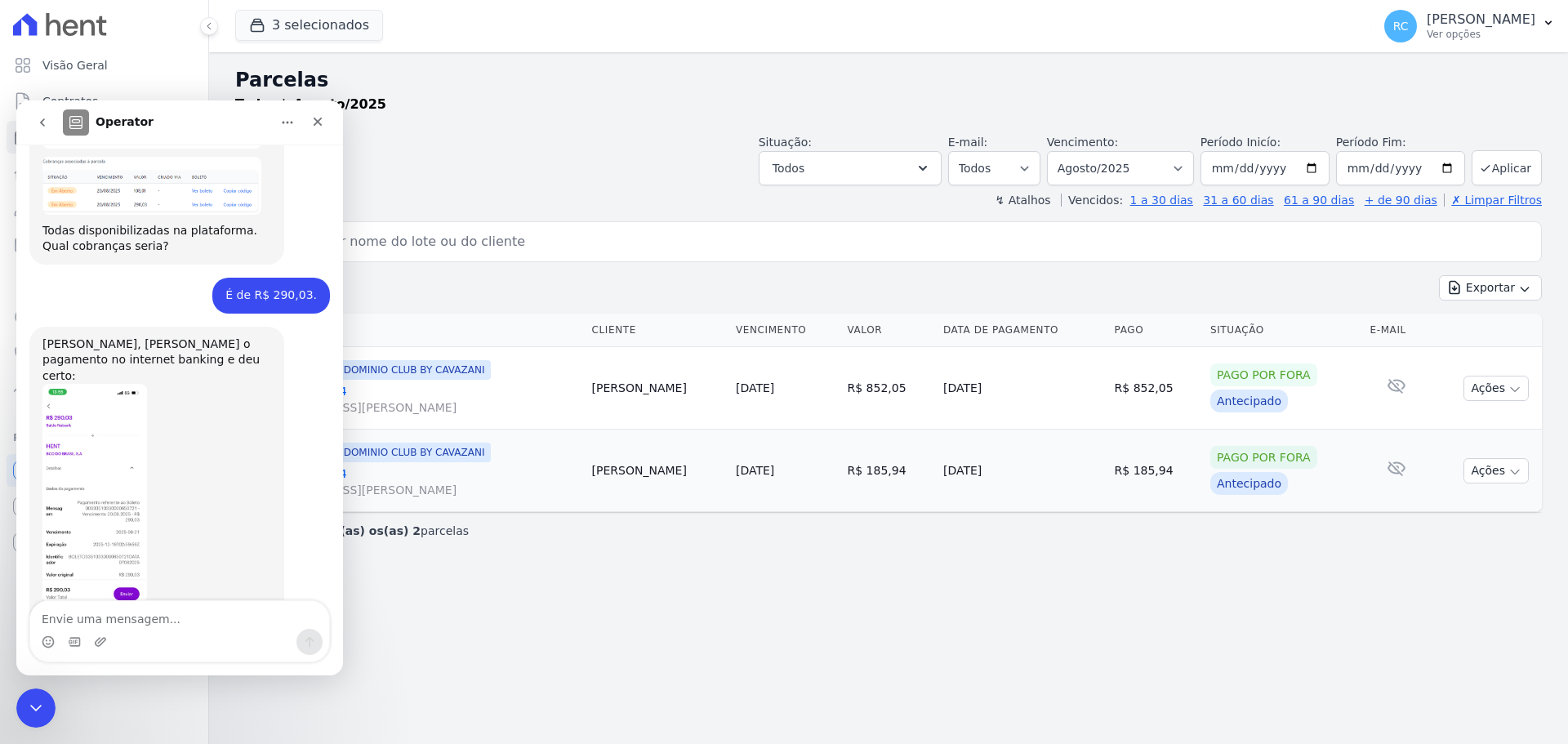
click at [97, 636] on div "boleto_BIA...-08-20.pdf" at bounding box center [124, 644] width 131 height 17
click at [32, 707] on icon "Fechar mensagem da Intercom" at bounding box center [33, 706] width 11 height 7
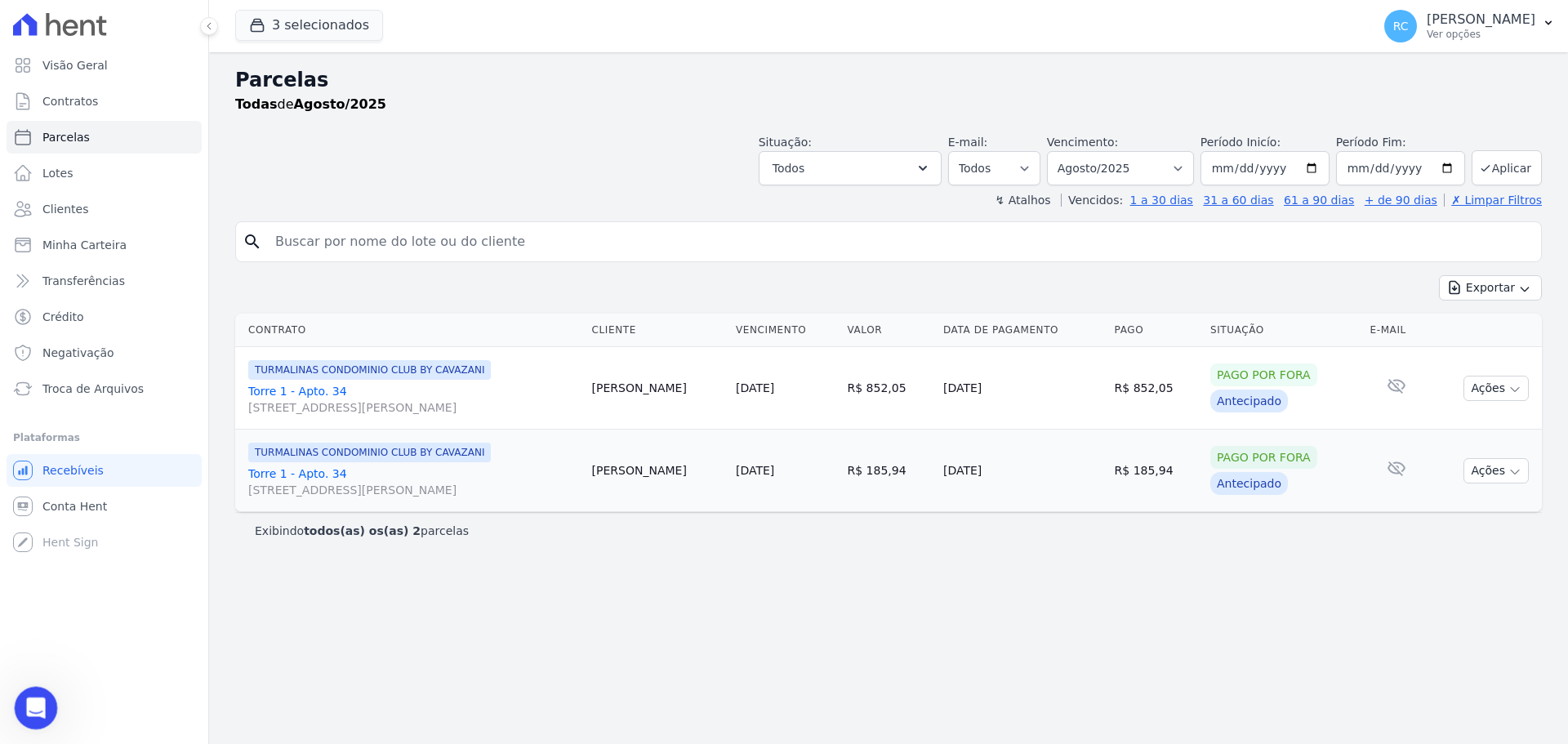
click at [40, 707] on icon "Abrir mensagem da Intercom" at bounding box center [34, 705] width 27 height 27
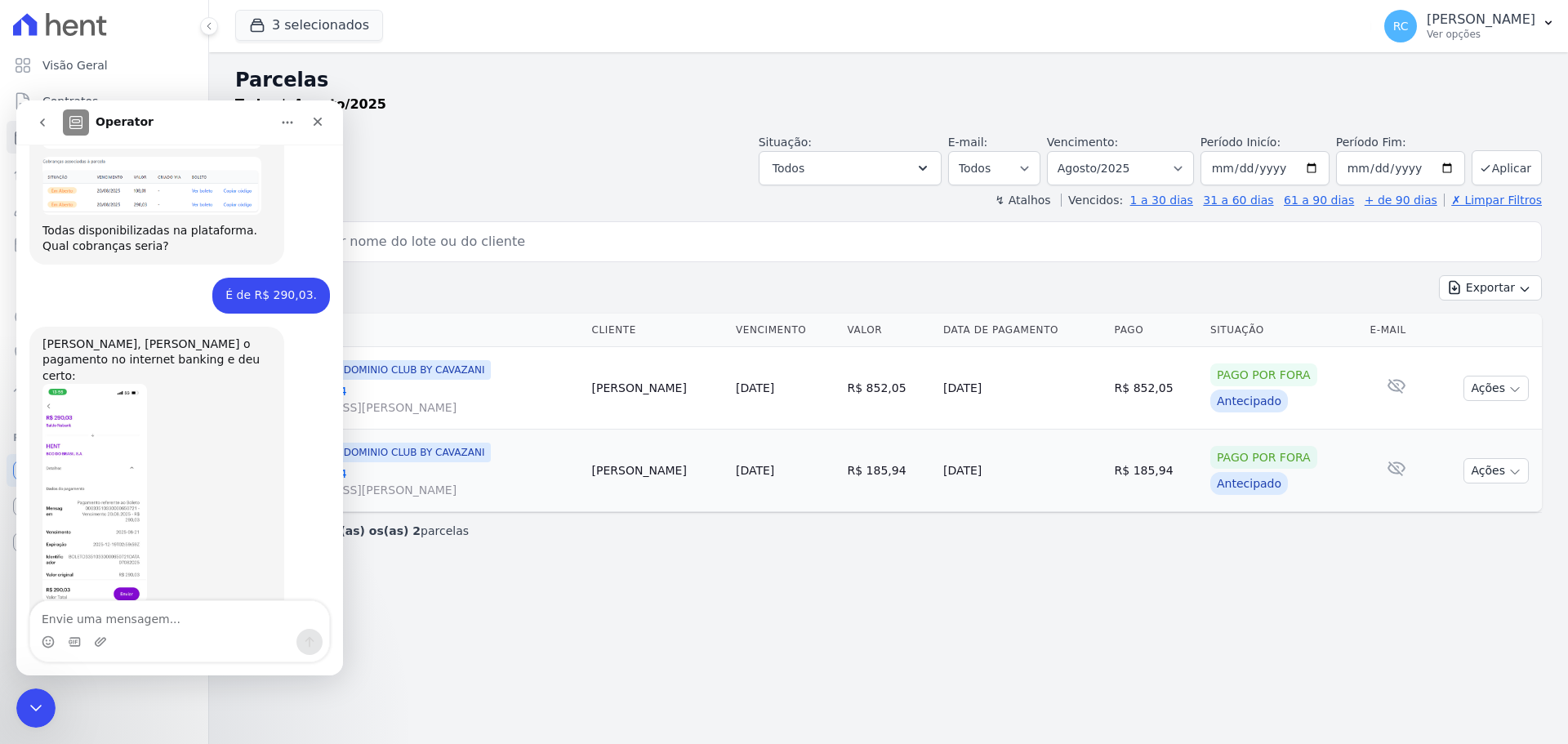
drag, startPoint x: 698, startPoint y: 528, endPoint x: 640, endPoint y: 531, distance: 58.1
click at [697, 529] on div "Exibindo todos(as) os(as) 2 parcelas" at bounding box center [888, 531] width 1267 height 16
click at [315, 137] on div "Messenger da Intercom" at bounding box center [317, 122] width 29 height 31
click at [318, 125] on icon "Fechar" at bounding box center [317, 121] width 13 height 13
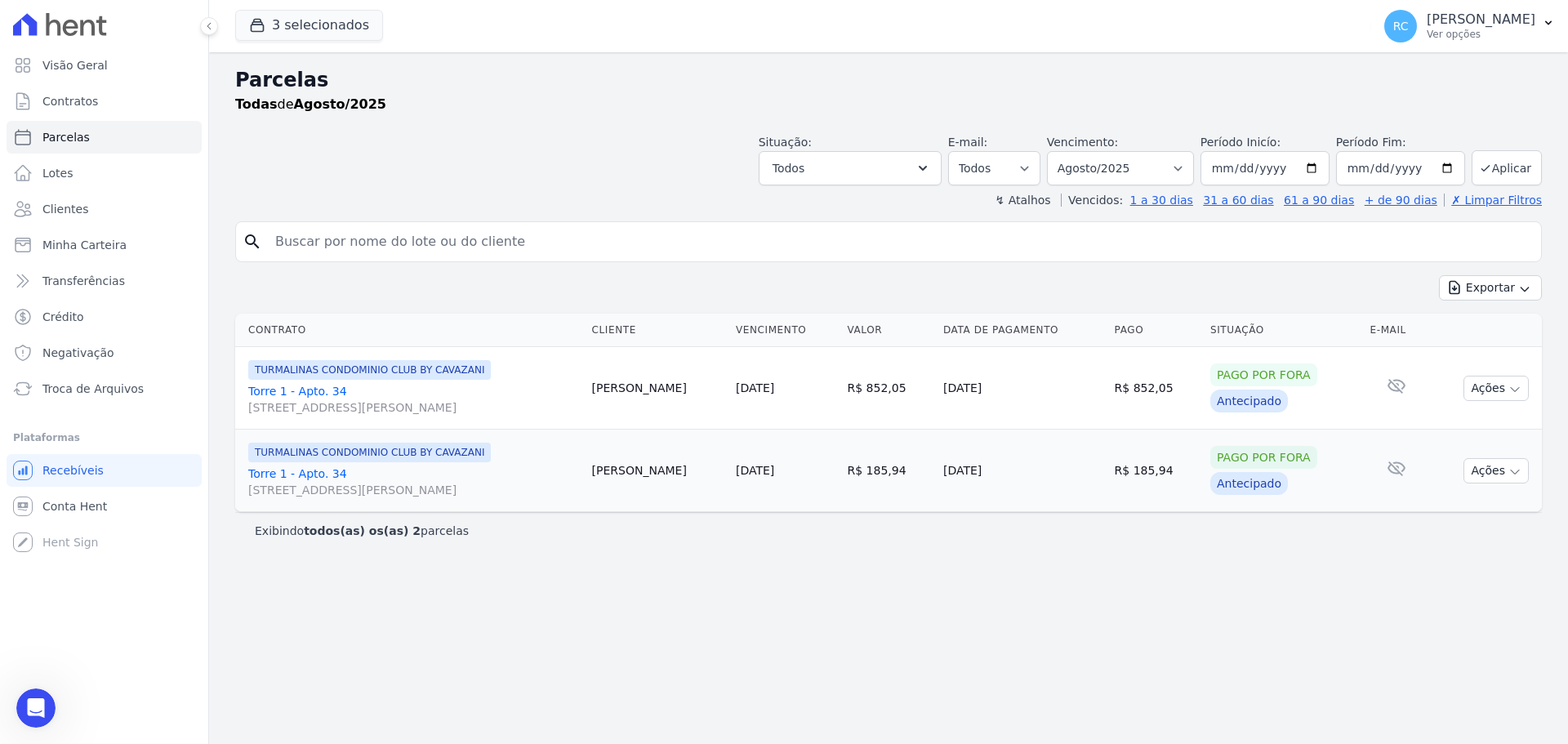
drag, startPoint x: 356, startPoint y: 243, endPoint x: 571, endPoint y: 196, distance: 220.1
click at [361, 239] on input "search" at bounding box center [900, 242] width 1269 height 33
click at [1150, 157] on select "Filtrar por período ──────── Todos os meses Dezembro/2021 Janeiro/2022 Fevereir…" at bounding box center [1120, 169] width 147 height 34
select select "all"
click at [1069, 151] on select "Filtrar por período ──────── Todos os meses Dezembro/2021 Janeiro/2022 Fevereir…" at bounding box center [1120, 169] width 147 height 34
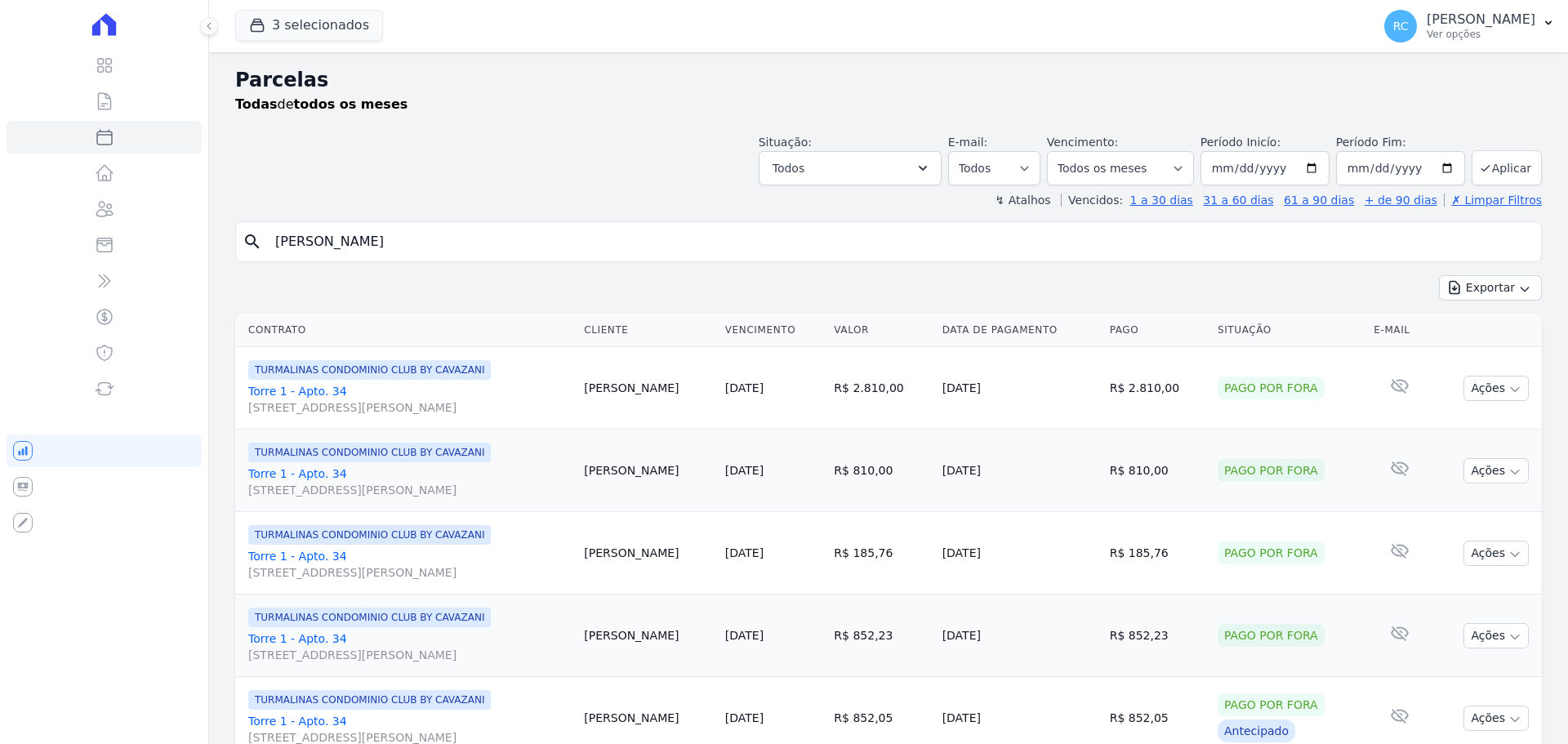
select select
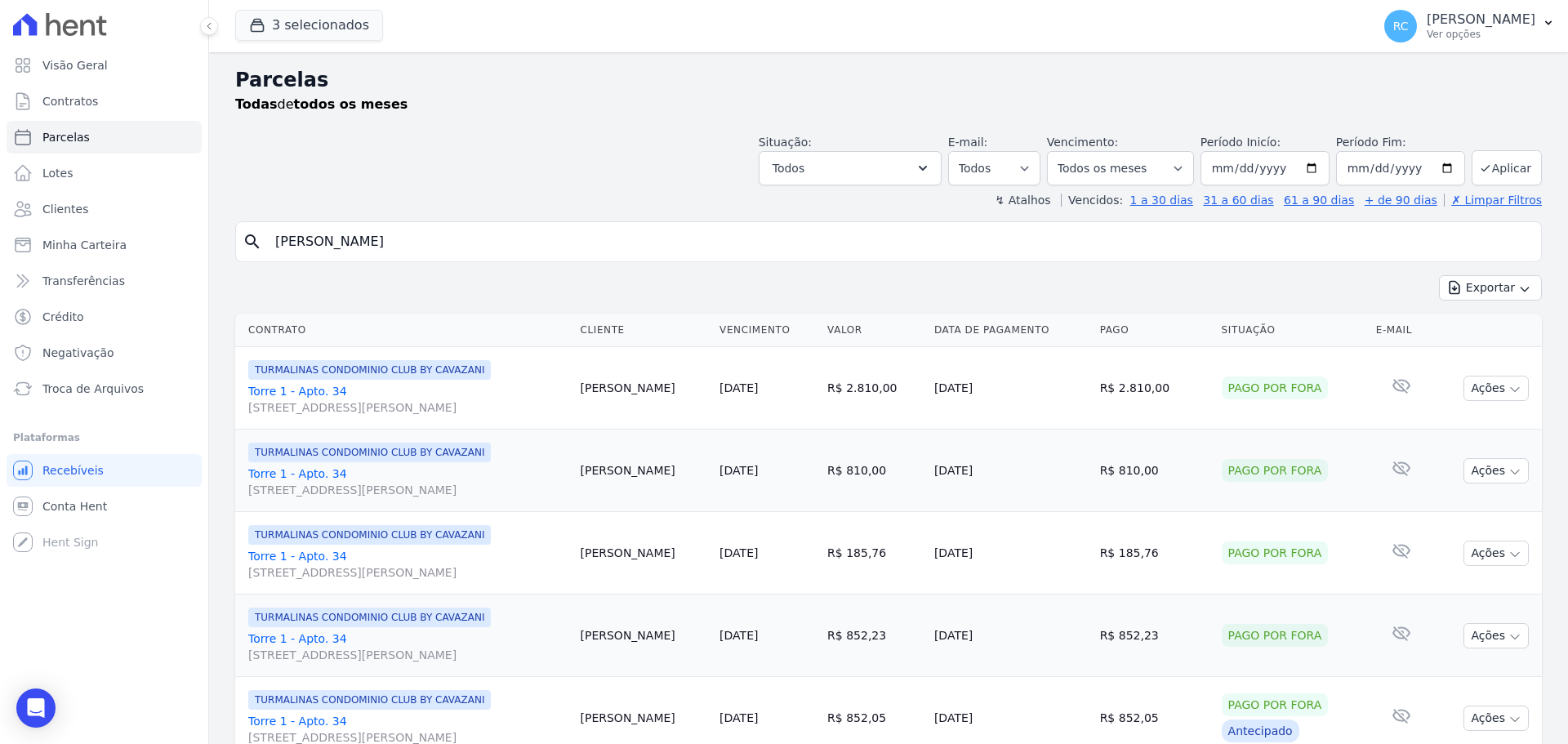
click at [560, 251] on input "[PERSON_NAME]" at bounding box center [900, 242] width 1269 height 33
type input "[PERSON_NAME]"
select select
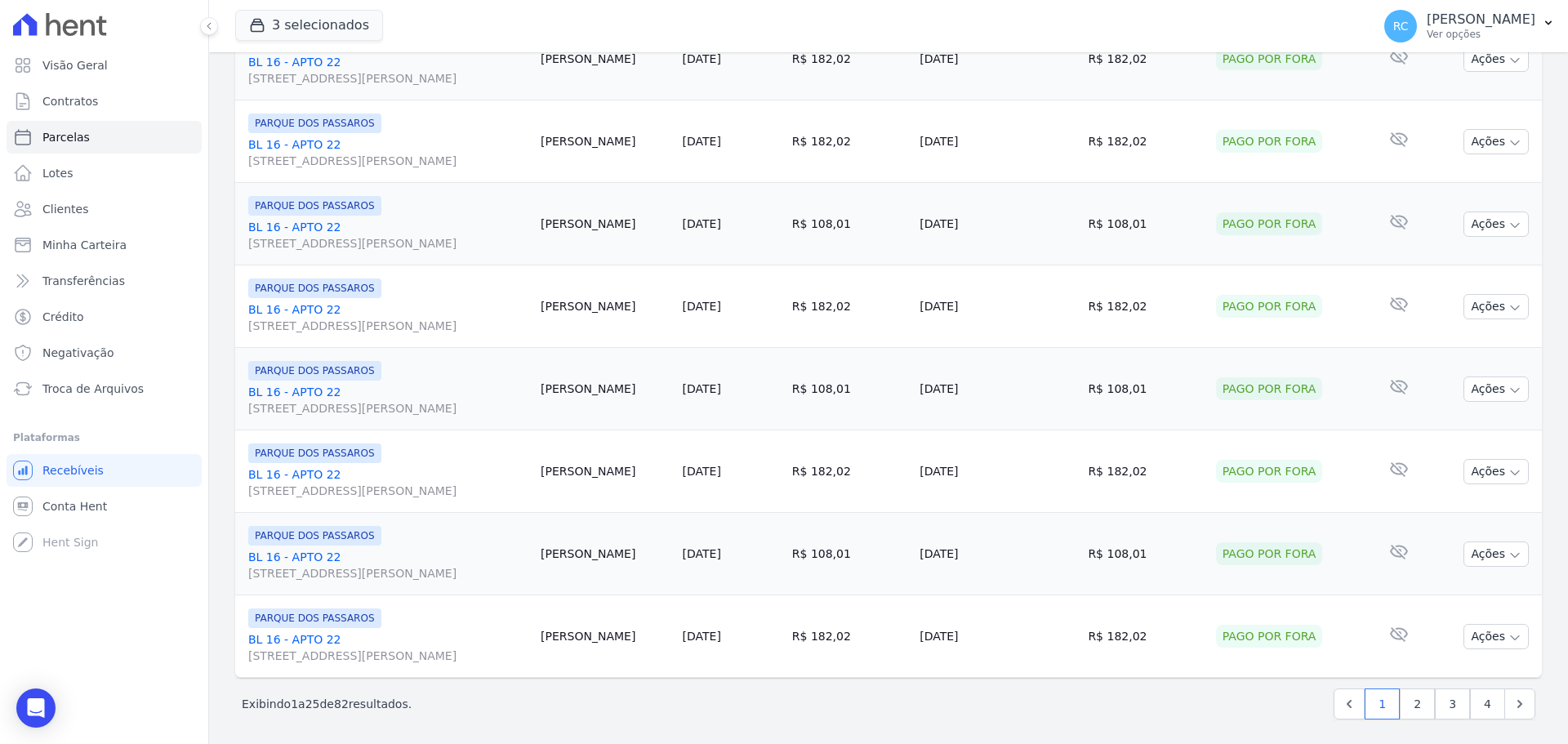
scroll to position [1737, 0]
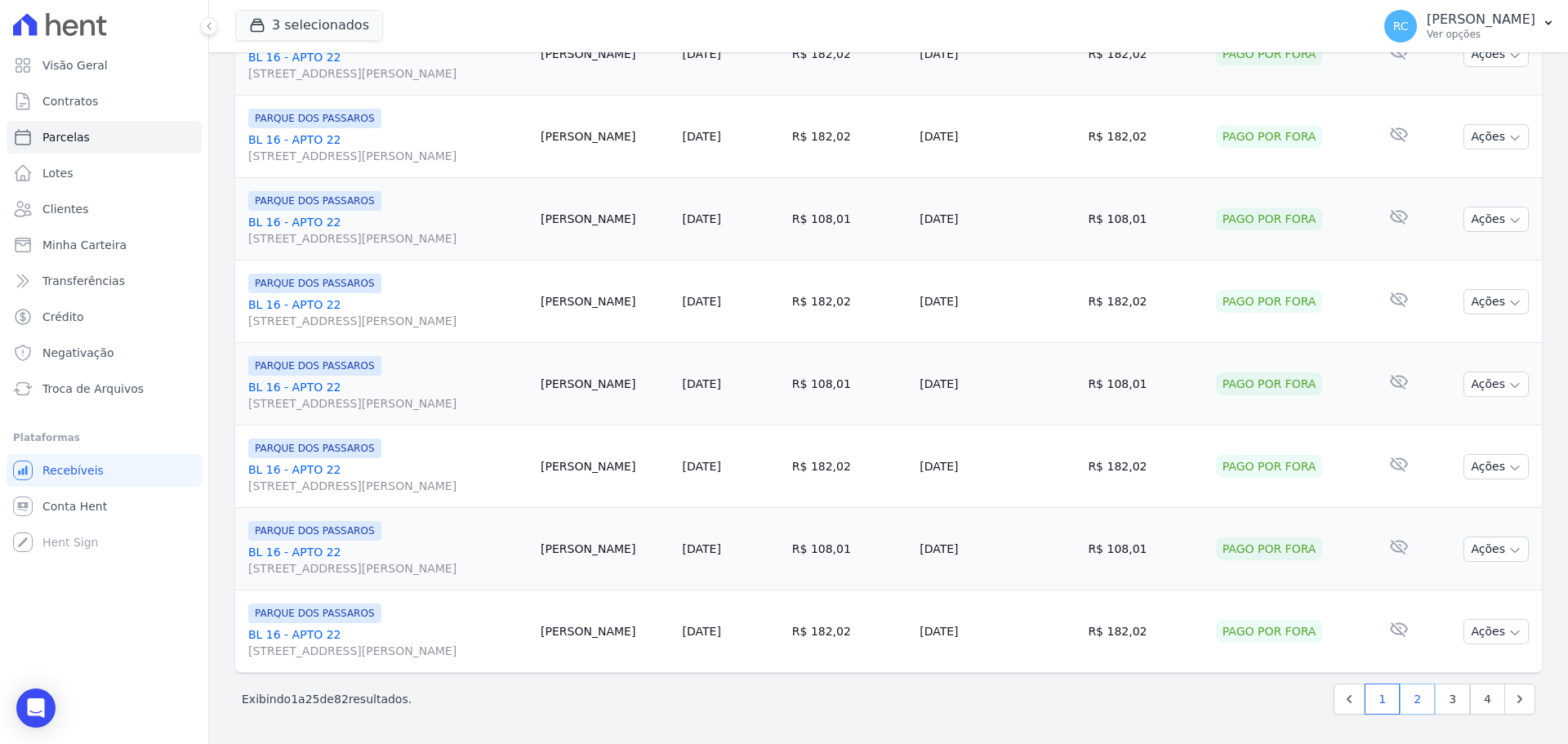
click at [1416, 712] on link "2" at bounding box center [1417, 699] width 35 height 31
select select
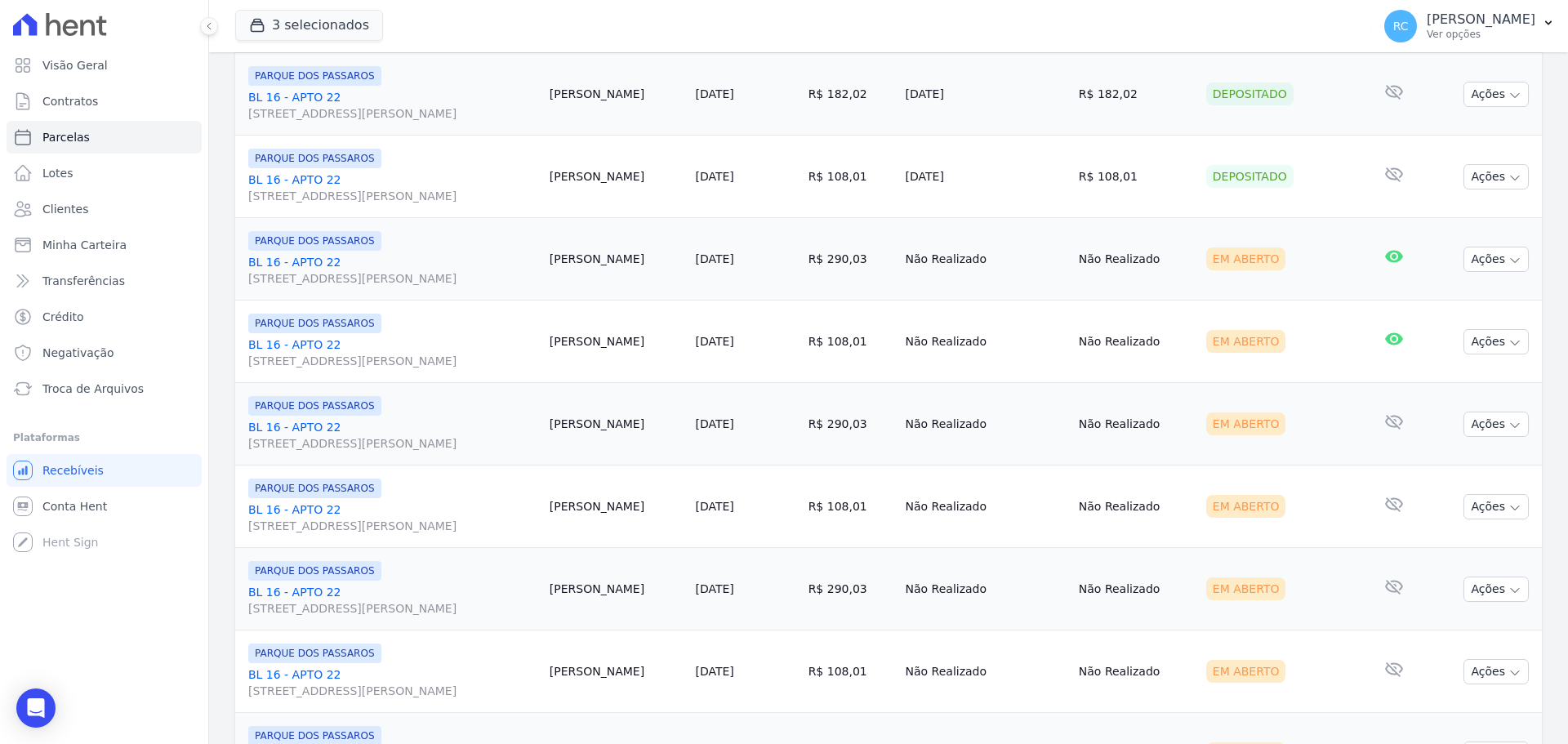
scroll to position [735, 0]
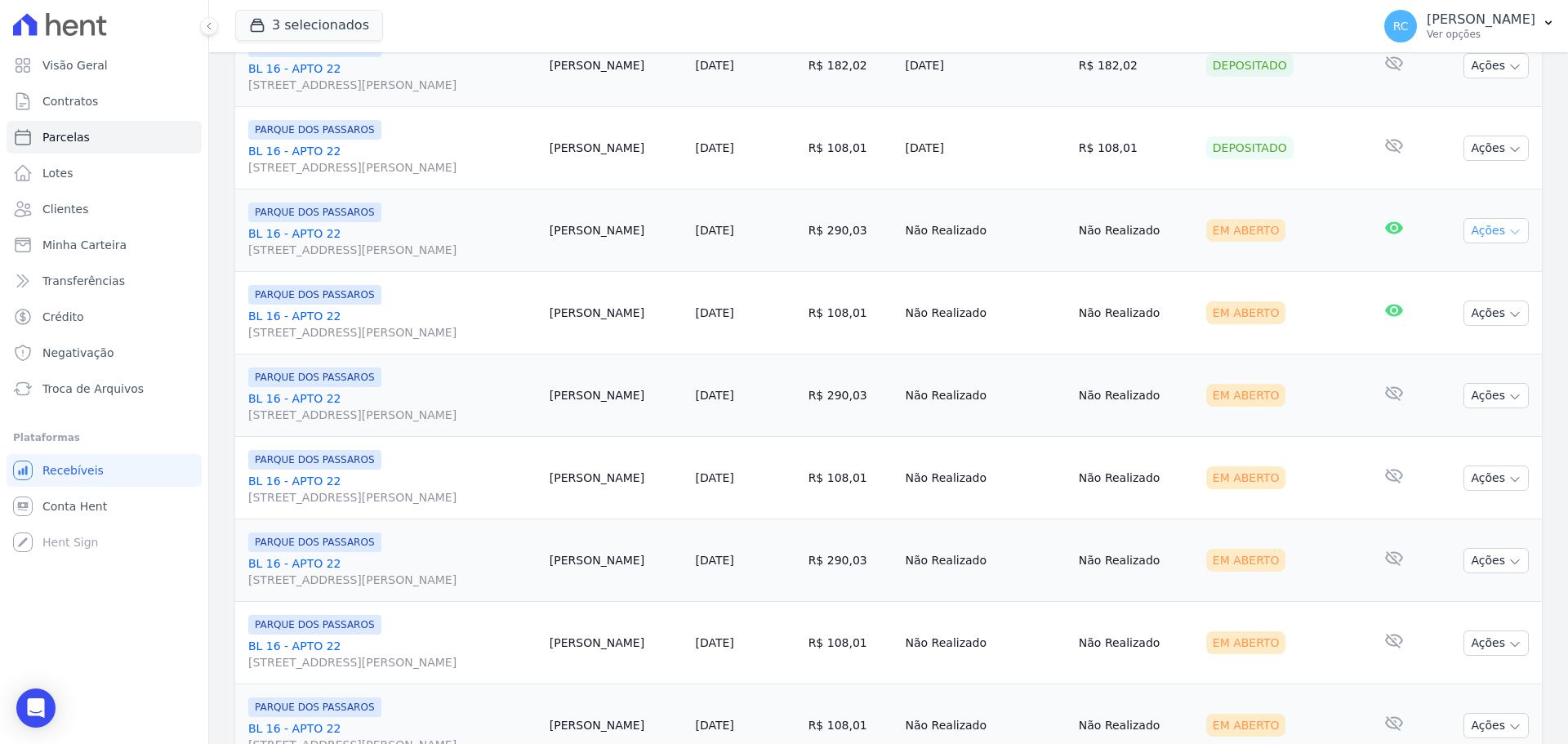
click at [1483, 233] on button "Ações" at bounding box center [1496, 231] width 65 height 25
click at [1256, 268] on td "Em Aberto" at bounding box center [1280, 231] width 162 height 83
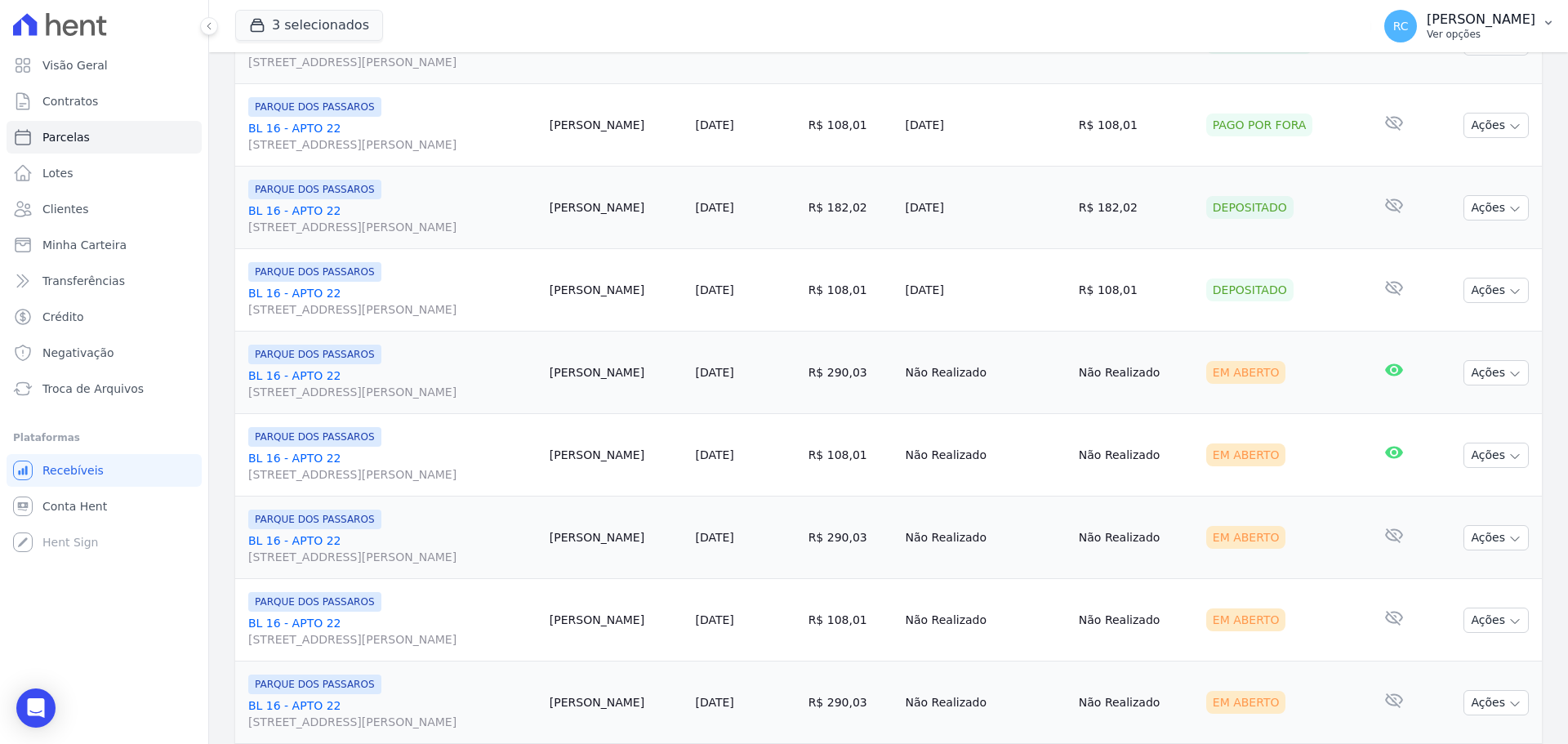
click at [1510, 27] on div "Raquel Costa de Almeida Ver opções" at bounding box center [1480, 26] width 108 height 29
click at [1447, 80] on link "Perfil do empreendimento" at bounding box center [1462, 71] width 209 height 29
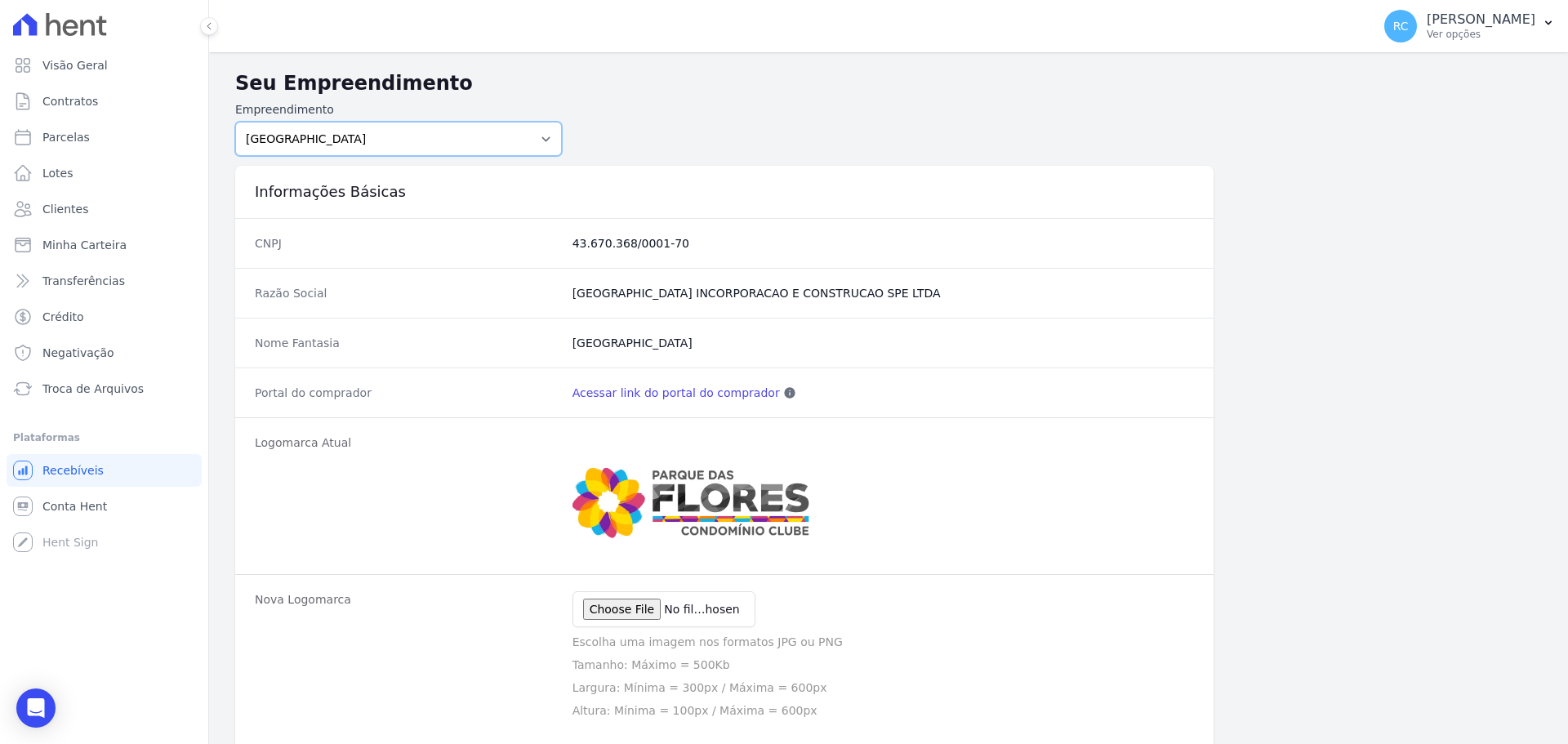
click at [403, 128] on select "PARQUE DAS FLORES PARQUE DOS PASSAROS TURMALINAS CONDOMINIO CLUB BY CAVAZANI" at bounding box center [399, 139] width 327 height 34
select select "7c6dbd88-c992-4e1b-a35d-d12916fde016"
click at [236, 122] on select "PARQUE DAS FLORES PARQUE DOS PASSAROS TURMALINAS CONDOMINIO CLUB BY CAVAZANI" at bounding box center [399, 139] width 327 height 34
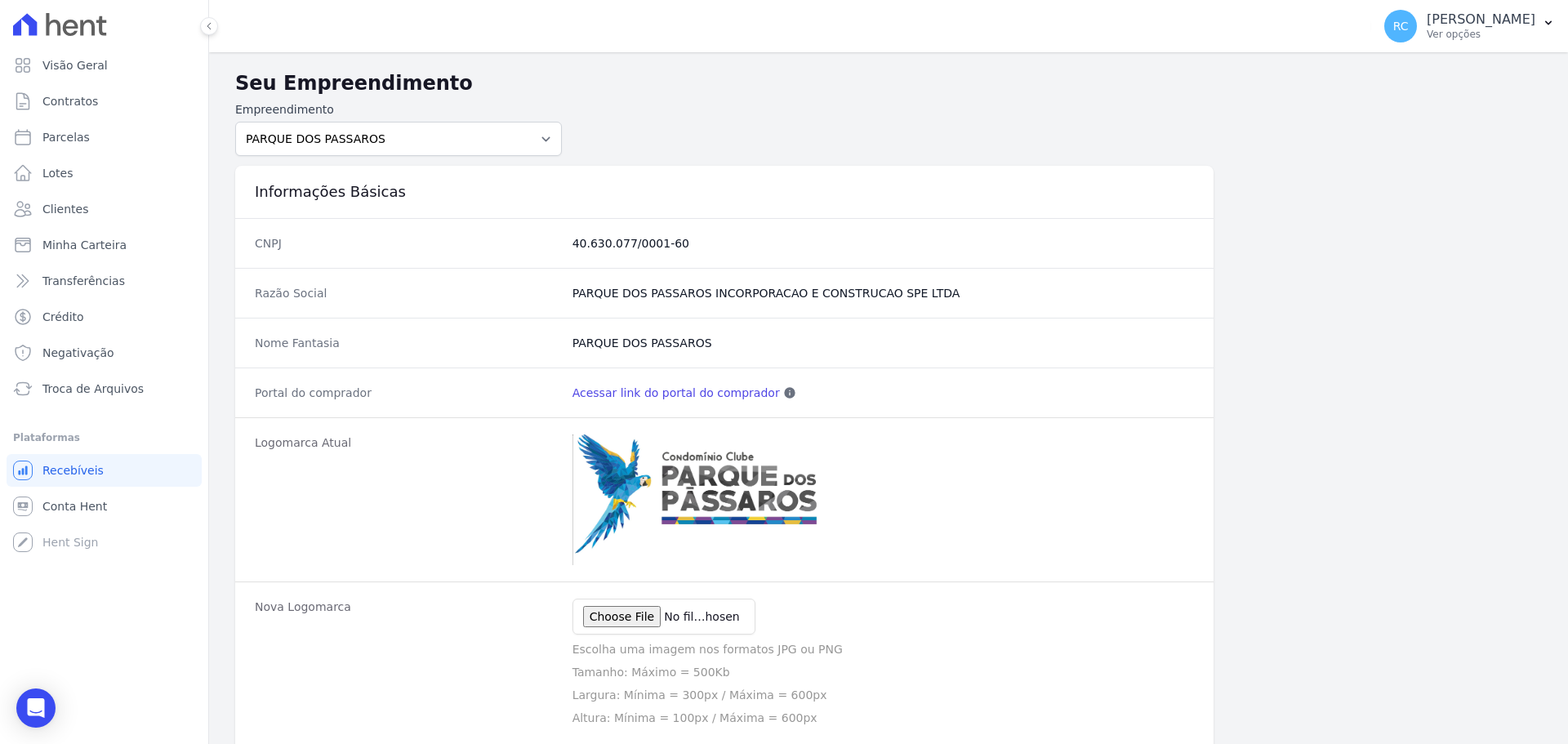
click at [658, 397] on link "Acessar link do portal do comprador" at bounding box center [676, 392] width 207 height 16
click at [190, 577] on div "Visão Geral Contratos Parcelas Lotes Clientes Minha Carteira Transferências Cré…" at bounding box center [104, 372] width 208 height 744
click at [29, 702] on icon "Open Intercom Messenger" at bounding box center [35, 708] width 19 height 22
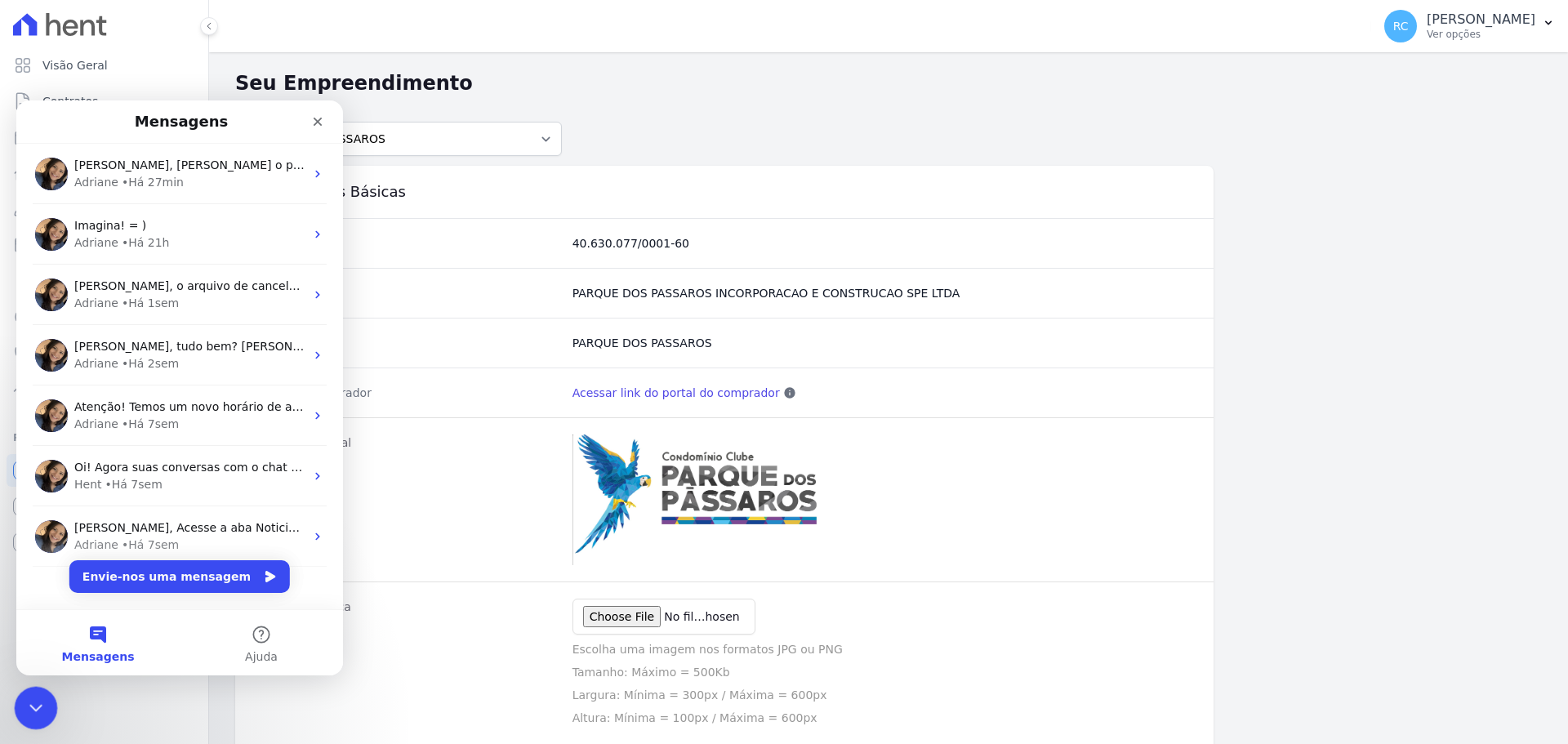
click at [41, 698] on icon "Fechar mensagem da Intercom" at bounding box center [34, 705] width 20 height 20
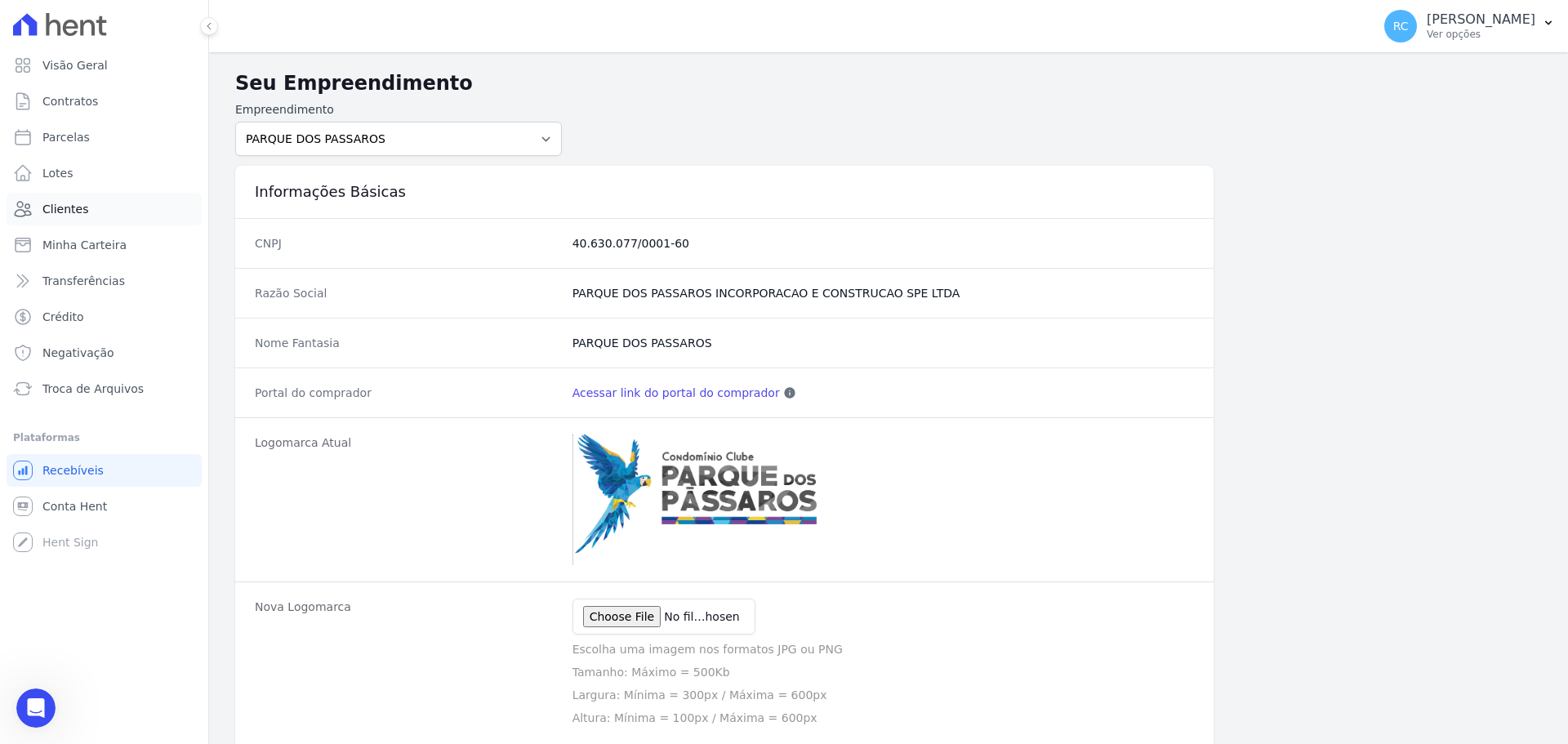
click at [84, 210] on link "Clientes" at bounding box center [104, 209] width 195 height 33
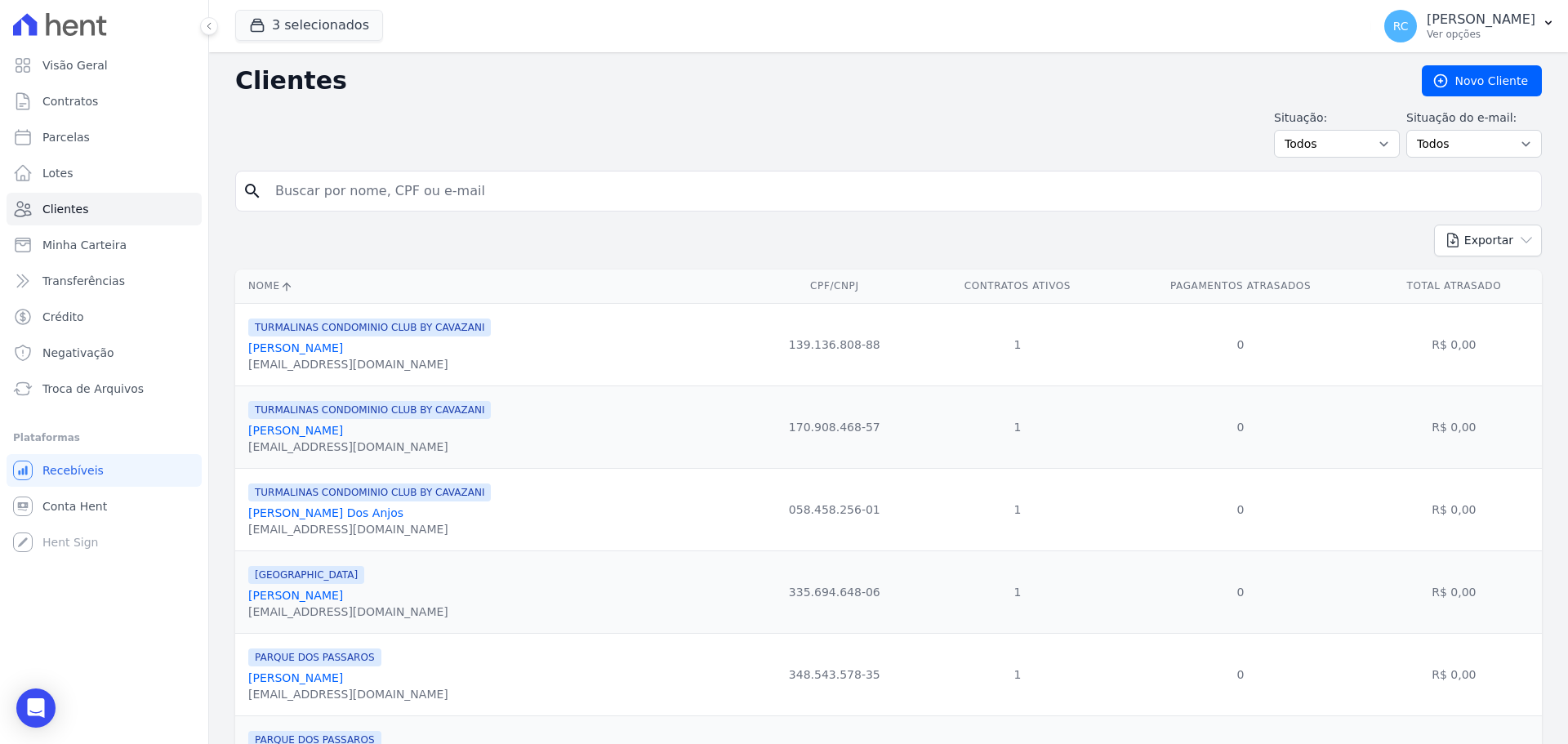
drag, startPoint x: 312, startPoint y: 201, endPoint x: 323, endPoint y: 198, distance: 11.4
click at [314, 200] on input "search" at bounding box center [900, 191] width 1269 height 33
paste input "Iuka de Morais Tanuma"
type input "Iuka de Morais Tanuma"
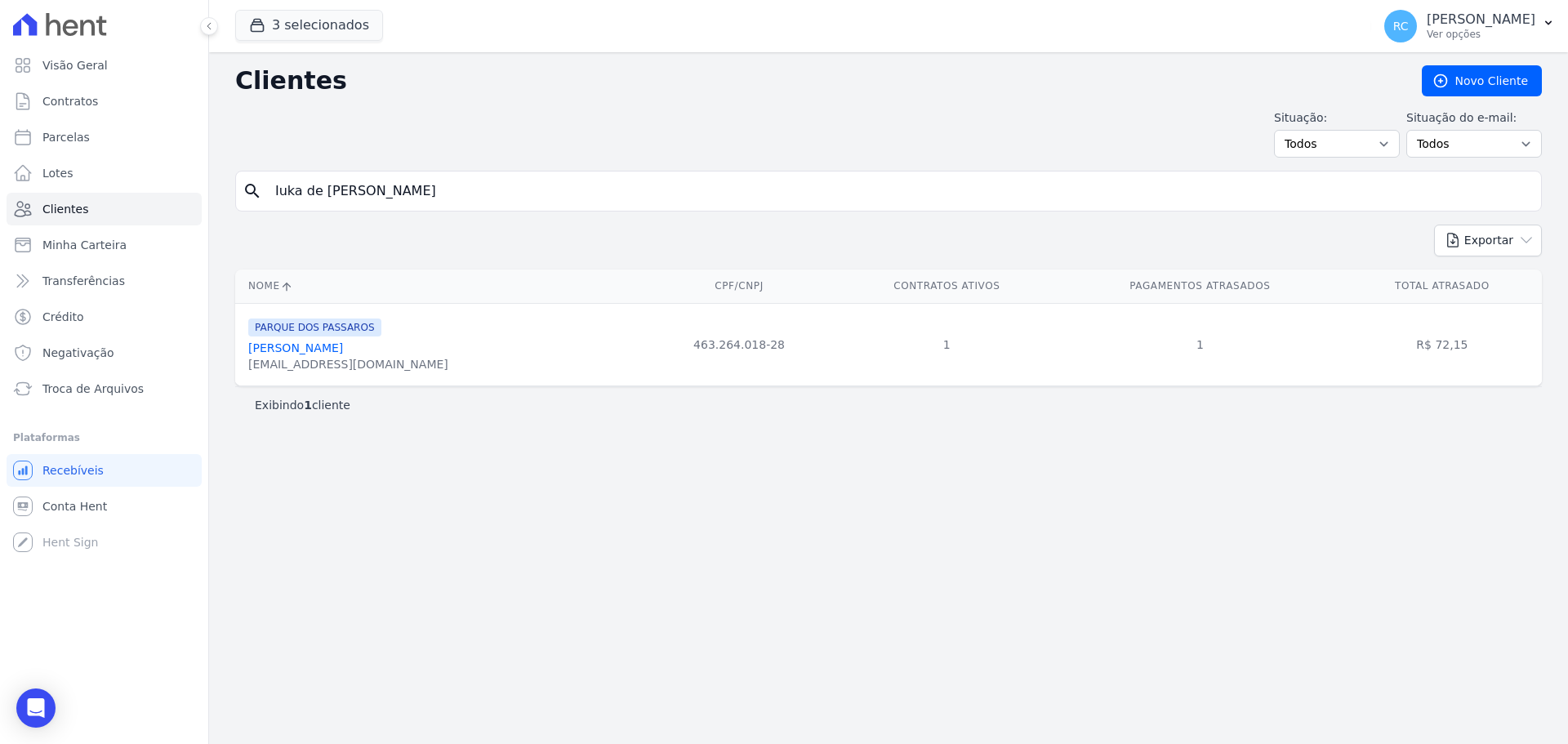
click at [598, 493] on div "Clientes Novo Cliente Situação: Todos Adimplentes Inadimplentes Situação do e-m…" at bounding box center [888, 398] width 1358 height 692
drag, startPoint x: 1142, startPoint y: 629, endPoint x: 1038, endPoint y: 659, distance: 108.2
click at [1142, 629] on div "Clientes Novo Cliente Situação: Todos Adimplentes Inadimplentes Situação do e-m…" at bounding box center [888, 398] width 1358 height 692
drag, startPoint x: 197, startPoint y: 186, endPoint x: 181, endPoint y: 184, distance: 16.1
click at [181, 184] on div "Visão Geral Contratos Parcelas Lotes Clientes Minha Carteira Transferências Cré…" at bounding box center [784, 372] width 1568 height 744
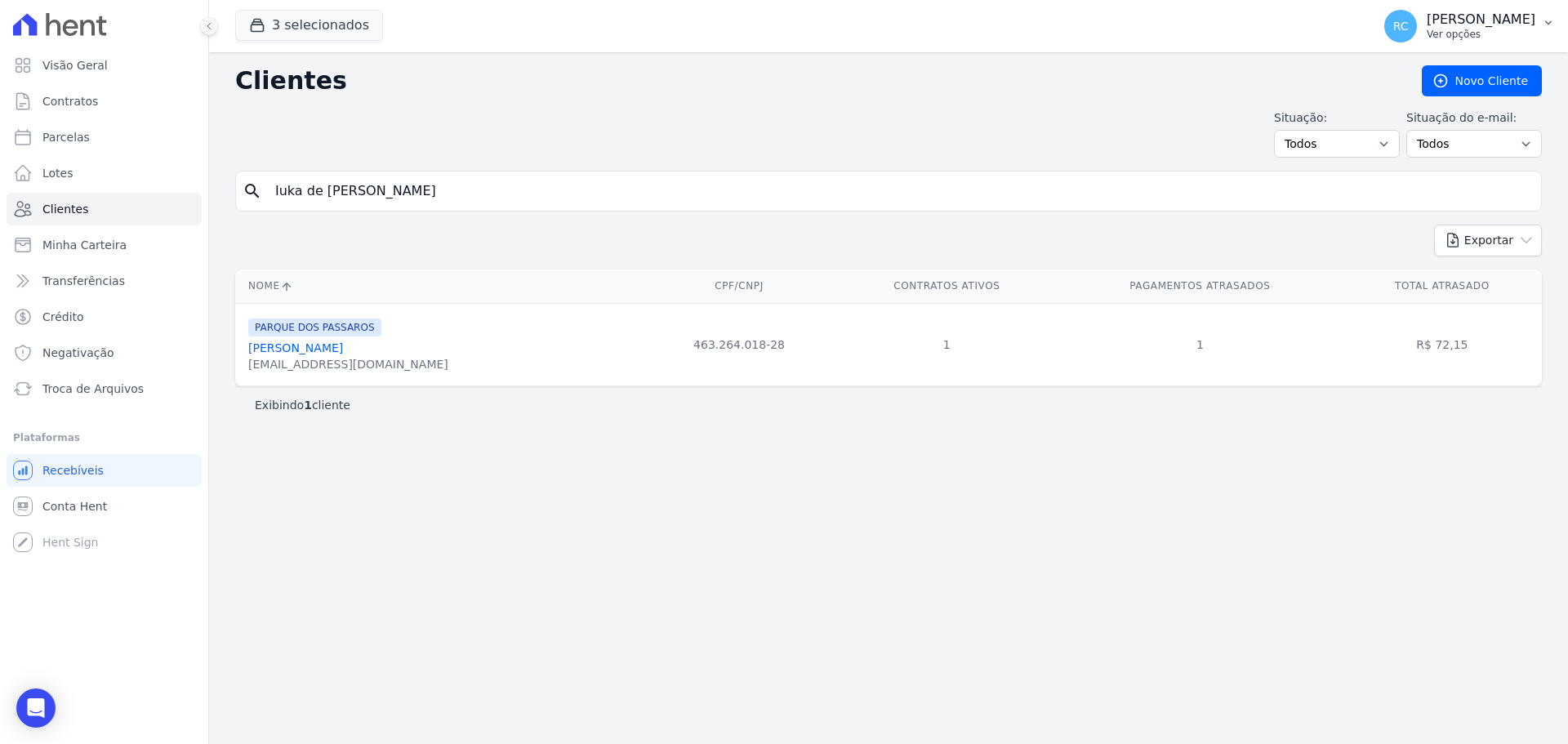
click at [1444, 16] on p "[PERSON_NAME]" at bounding box center [1480, 19] width 108 height 16
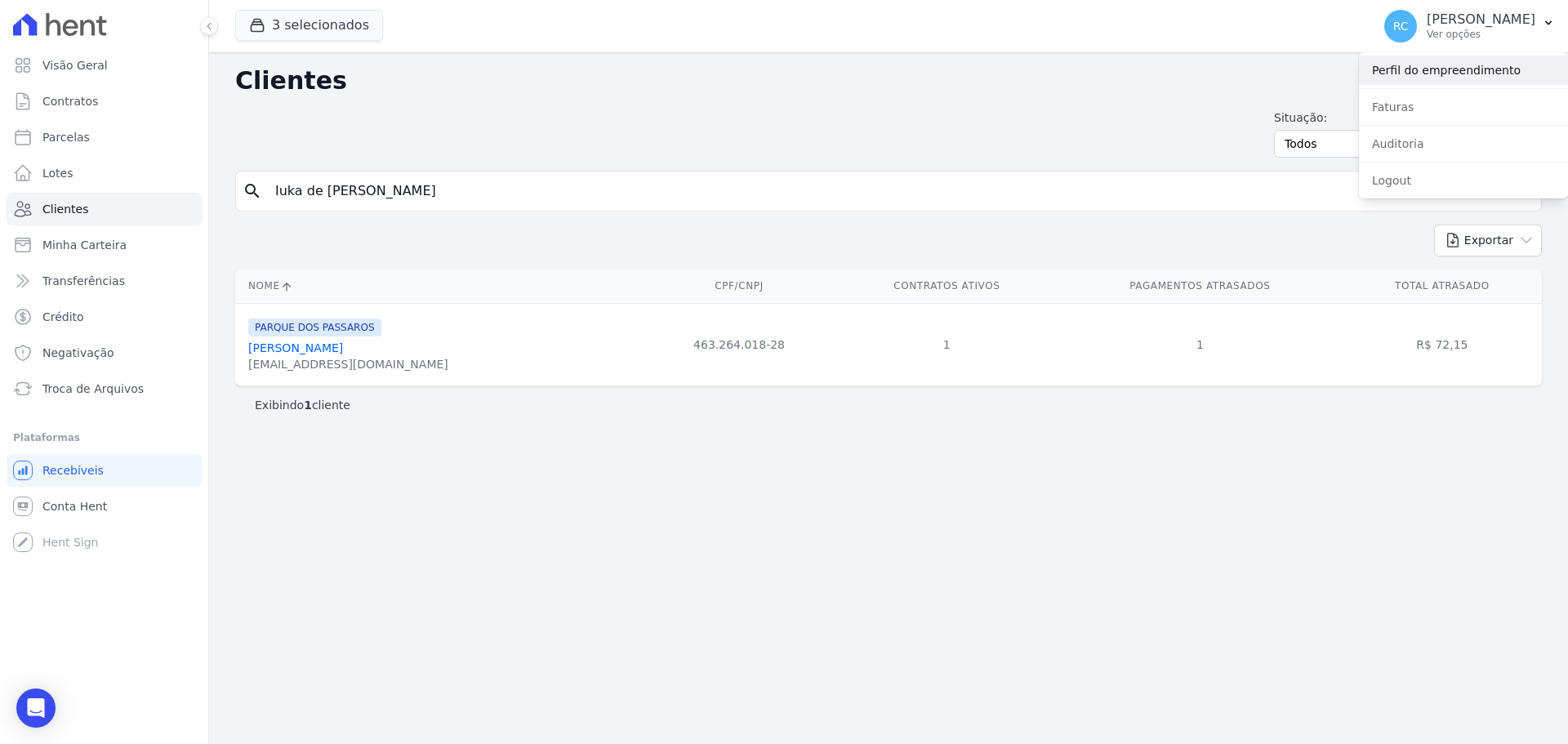
click at [1406, 66] on link "Perfil do empreendimento" at bounding box center [1462, 71] width 209 height 29
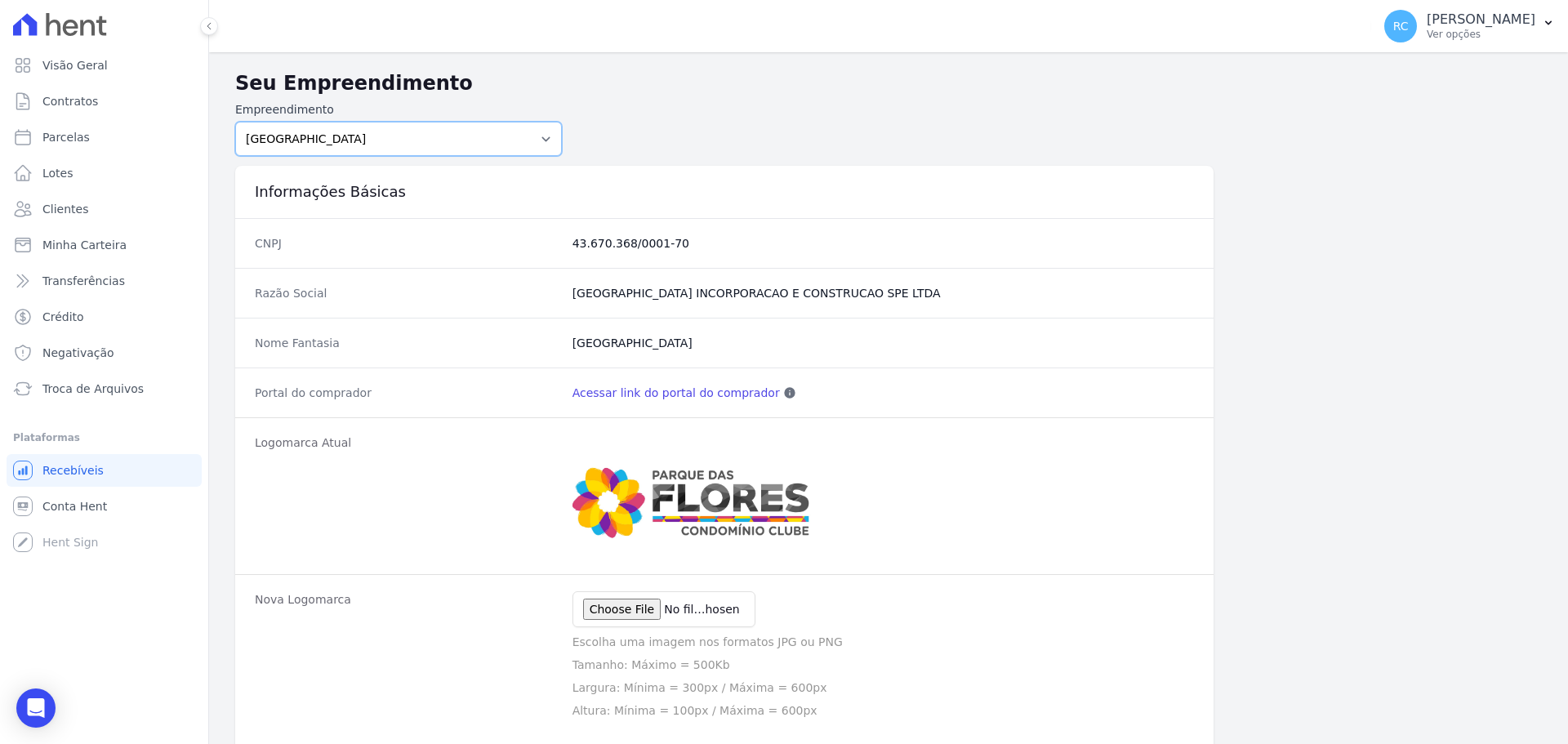
click at [405, 131] on select "PARQUE DAS FLORES PARQUE DOS PASSAROS TURMALINAS CONDOMINIO CLUB BY CAVAZANI" at bounding box center [399, 139] width 327 height 34
select select "7c6dbd88-c992-4e1b-a35d-d12916fde016"
click at [236, 122] on select "PARQUE DAS FLORES PARQUE DOS PASSAROS TURMALINAS CONDOMINIO CLUB BY CAVAZANI" at bounding box center [399, 139] width 327 height 34
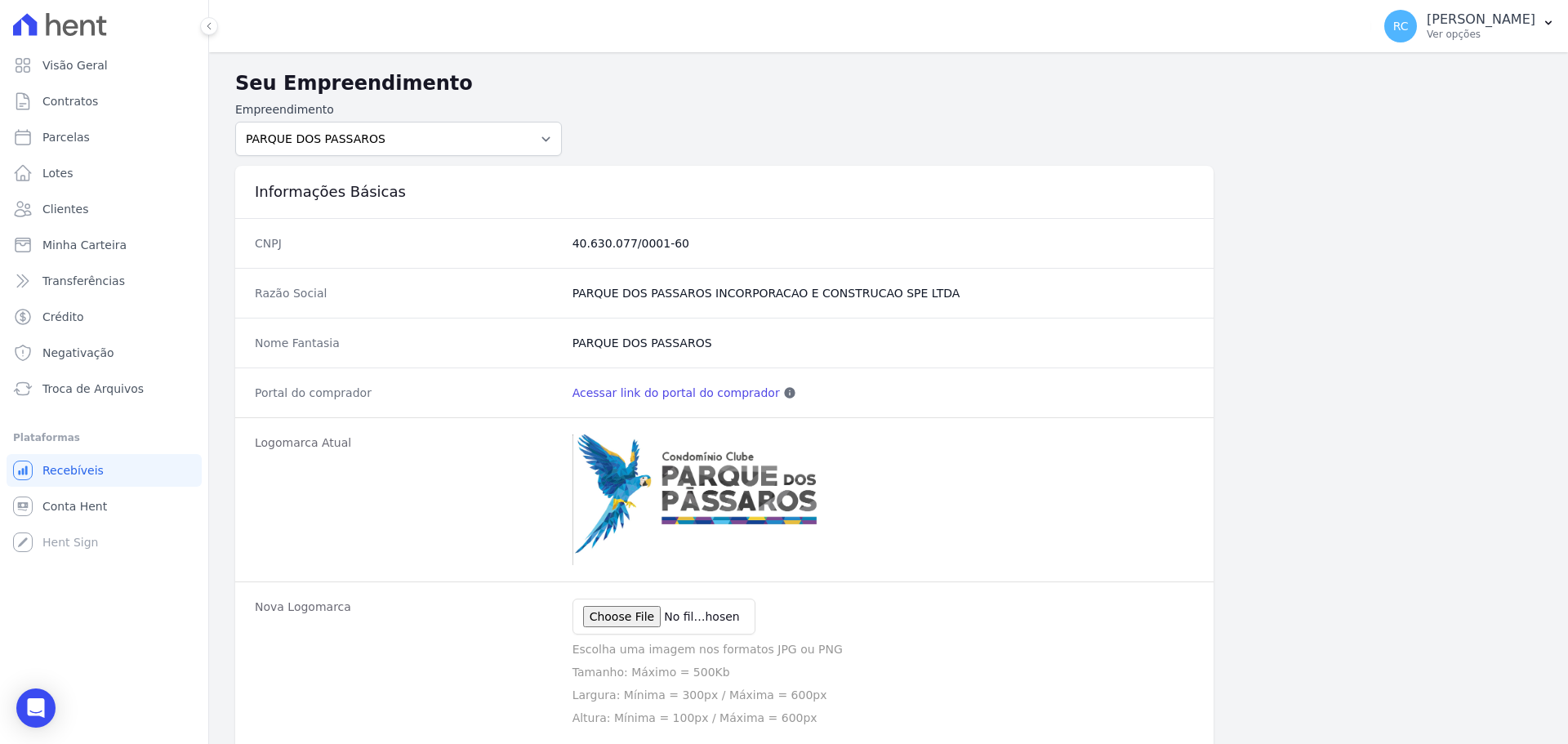
click at [650, 392] on link "Acessar link do portal do comprador" at bounding box center [676, 392] width 207 height 16
